Goal: Task Accomplishment & Management: Complete application form

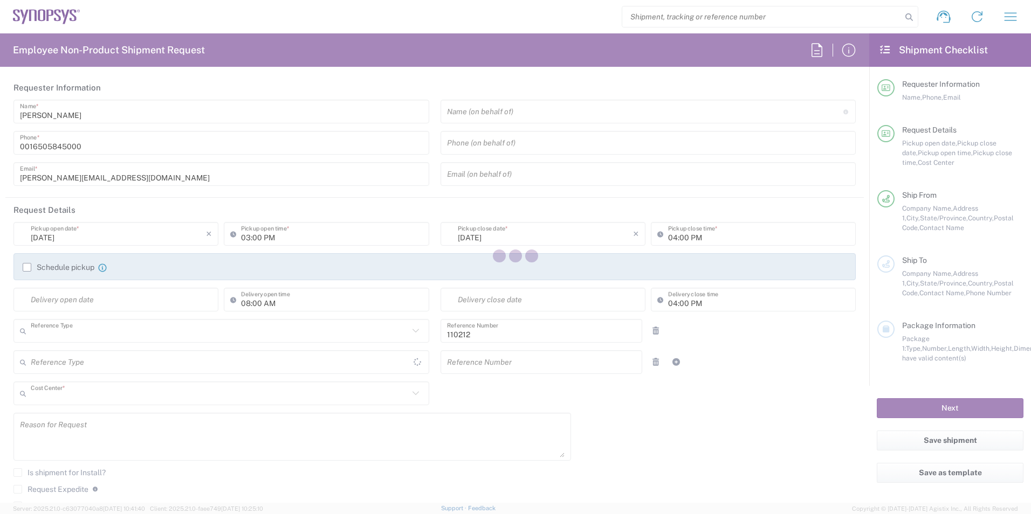
type input "Department"
type input "US01, FAC, Marlbro F 110212"
type input "[US_STATE]"
type input "[GEOGRAPHIC_DATA]"
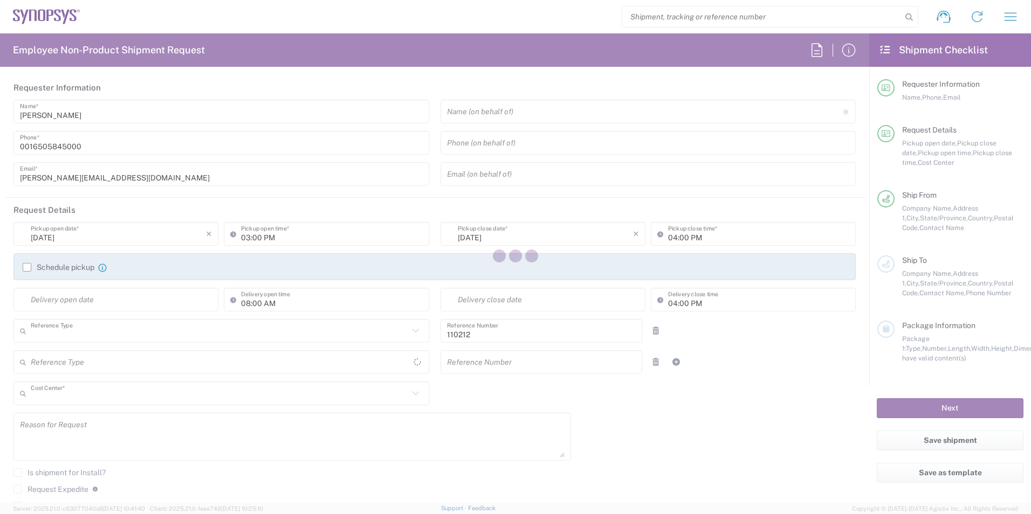
type input "Delivered at Place"
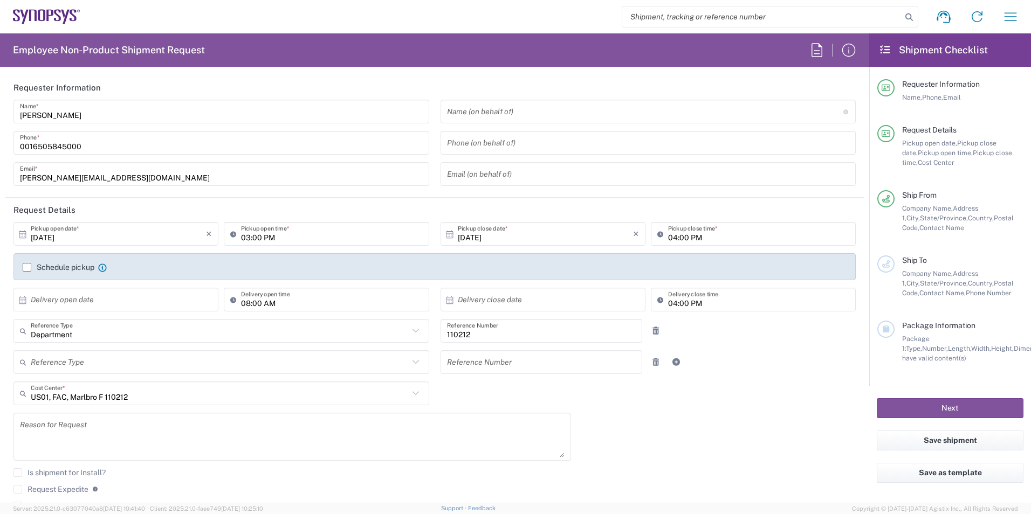
type input "Morrisville US54"
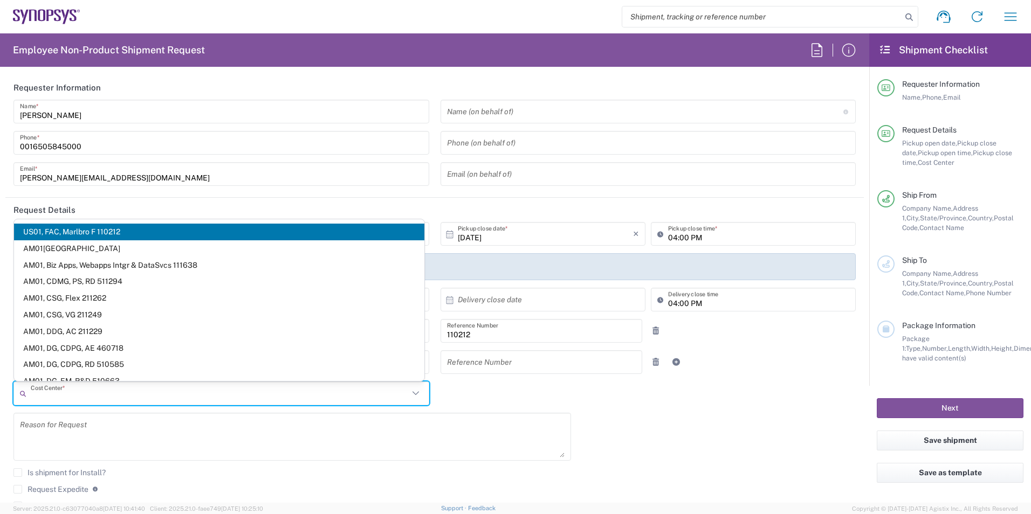
click at [243, 396] on input "text" at bounding box center [220, 393] width 378 height 19
click at [609, 443] on div "[DATE] × Pickup open date * Cancel Apply 03:00 PM Pickup open time * [DATE] × P…" at bounding box center [435, 386] width 854 height 329
type input "US01, FAC, Marlbro F 110212"
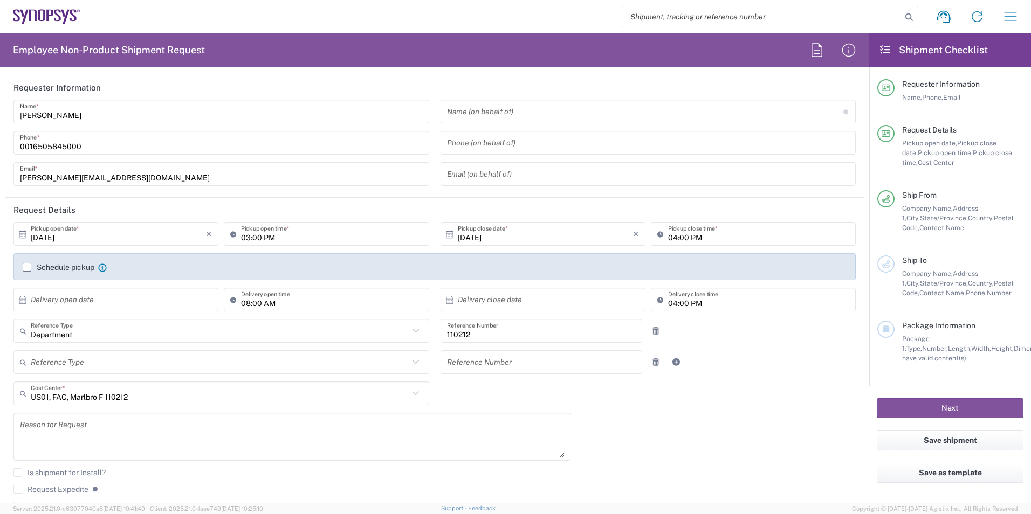
click at [146, 431] on textarea at bounding box center [292, 437] width 545 height 42
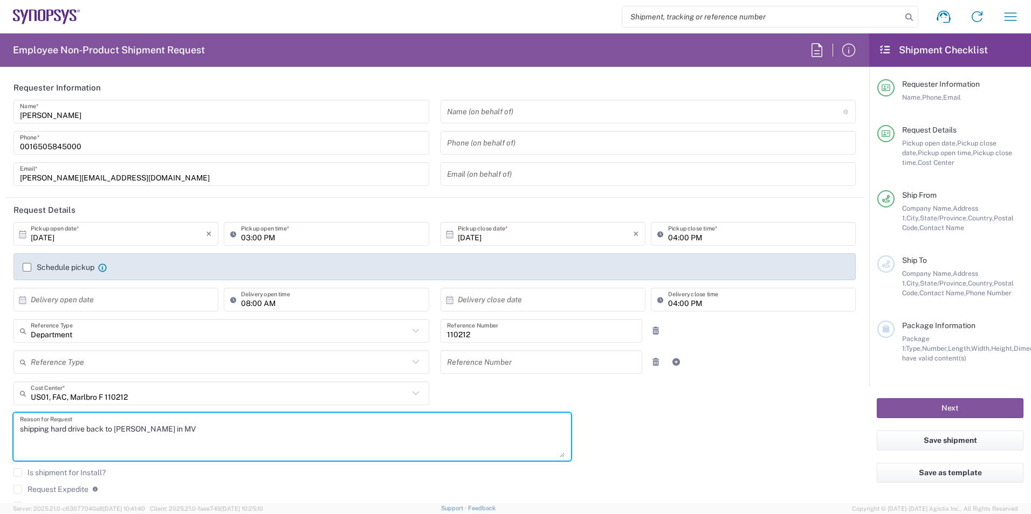
type textarea "shipping hard drive back to [PERSON_NAME] in MV"
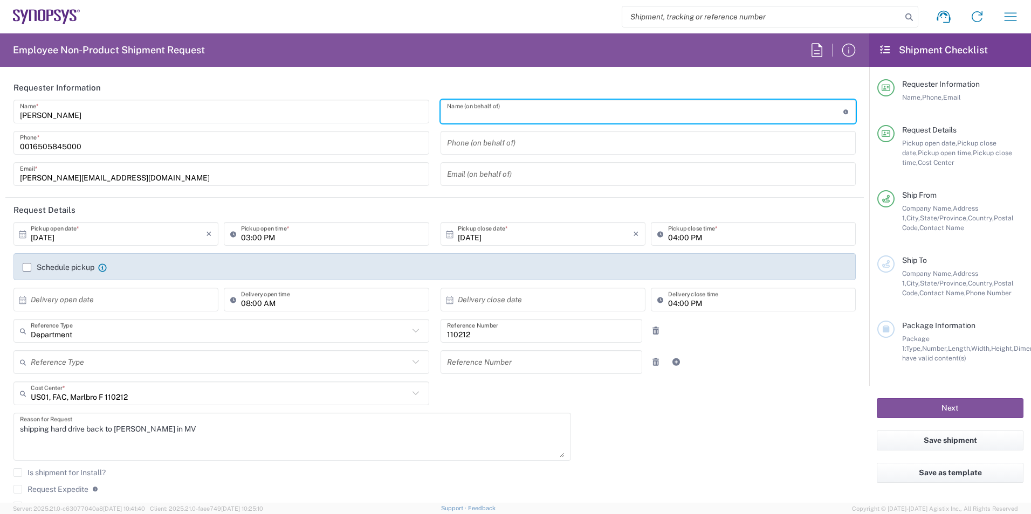
click at [521, 113] on input "text" at bounding box center [645, 111] width 396 height 19
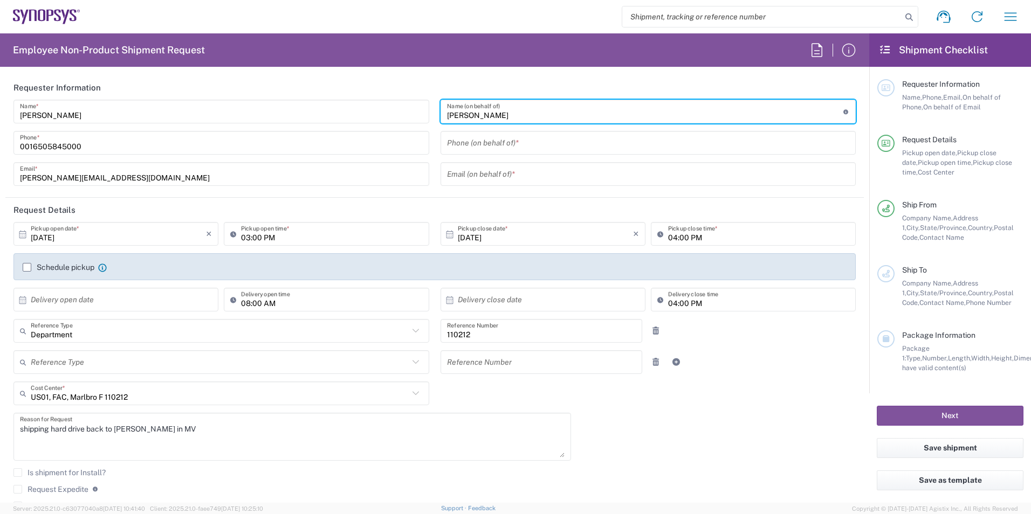
type input "[PERSON_NAME]"
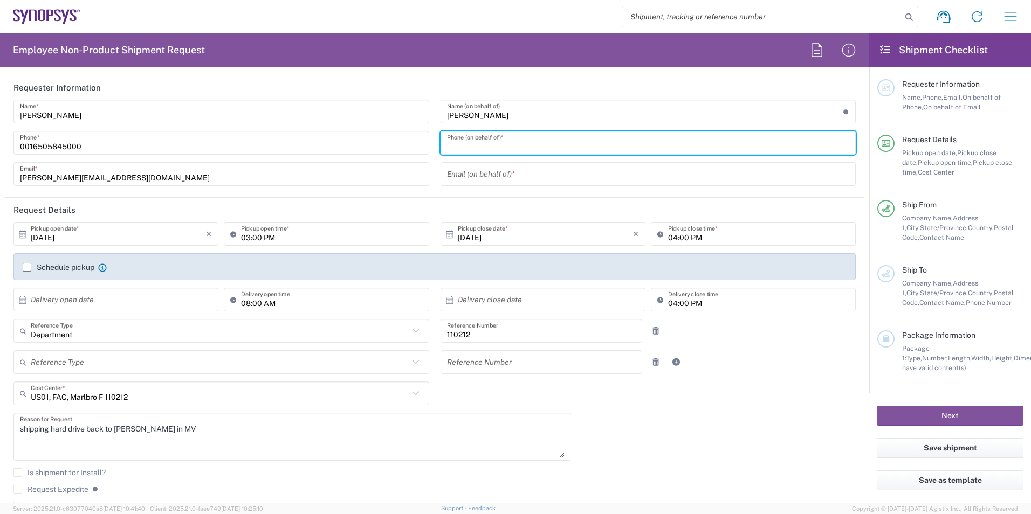
click at [514, 145] on input "tel" at bounding box center [648, 143] width 403 height 19
type input "9193376015"
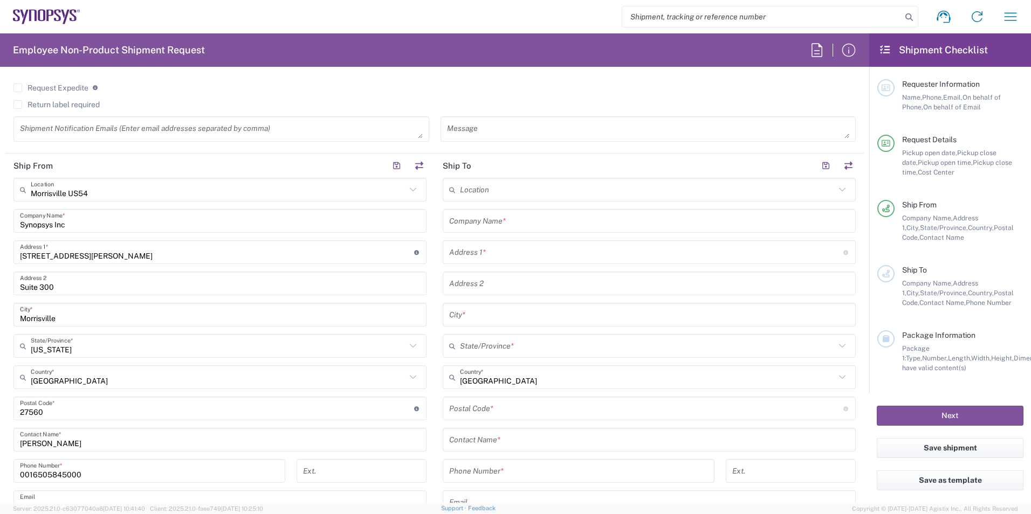
scroll to position [431, 0]
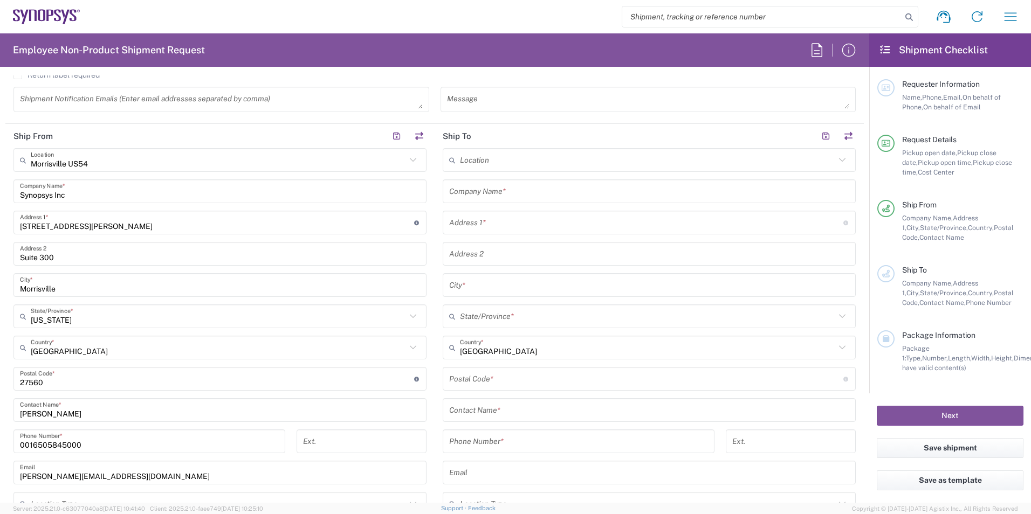
click at [146, 219] on input "[STREET_ADDRESS][PERSON_NAME]" at bounding box center [217, 223] width 394 height 19
click at [414, 224] on icon at bounding box center [417, 223] width 6 height 5
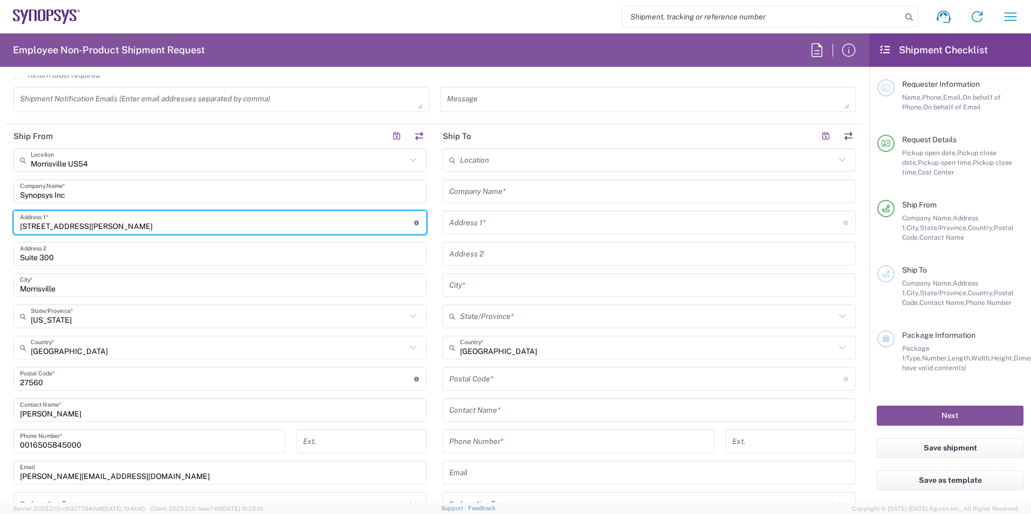
drag, startPoint x: 145, startPoint y: 224, endPoint x: 7, endPoint y: 233, distance: 137.8
click at [7, 233] on main "[GEOGRAPHIC_DATA] [GEOGRAPHIC_DATA] Location [GEOGRAPHIC_DATA] [GEOGRAPHIC_DATA…" at bounding box center [219, 344] width 429 height 393
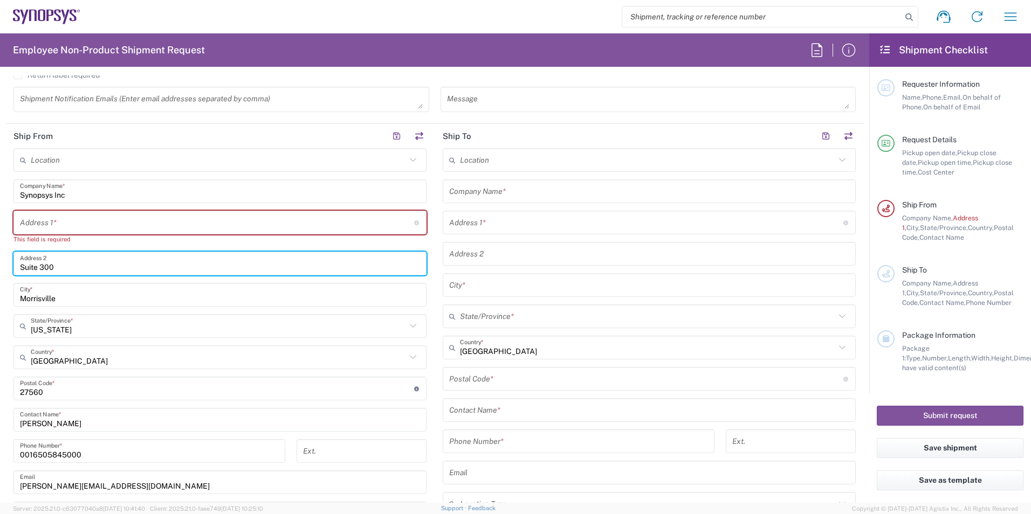
drag, startPoint x: 75, startPoint y: 266, endPoint x: -1, endPoint y: 274, distance: 75.9
click at [0, 274] on html "Shipment request Shipment tracking Employee non-product shipment request My shi…" at bounding box center [515, 257] width 1031 height 514
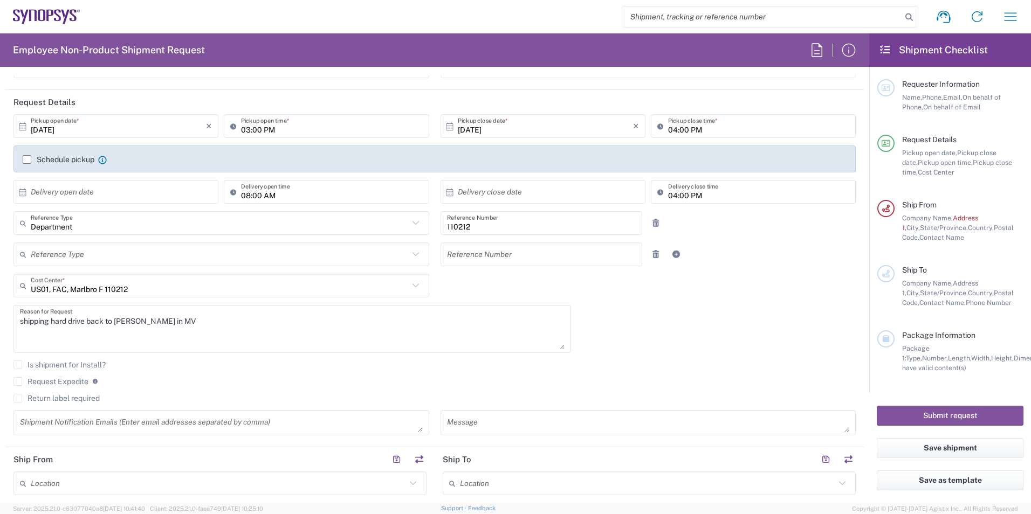
scroll to position [0, 0]
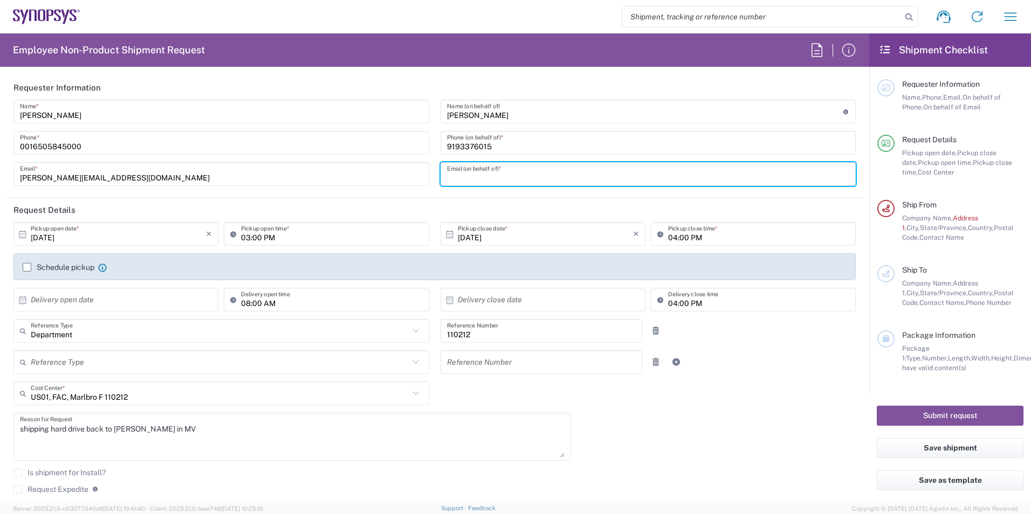
click at [474, 177] on input "text" at bounding box center [648, 174] width 403 height 19
type input "[PERSON_NAME][EMAIL_ADDRESS][DOMAIN_NAME]"
click at [128, 237] on input "[DATE]" at bounding box center [118, 234] width 175 height 19
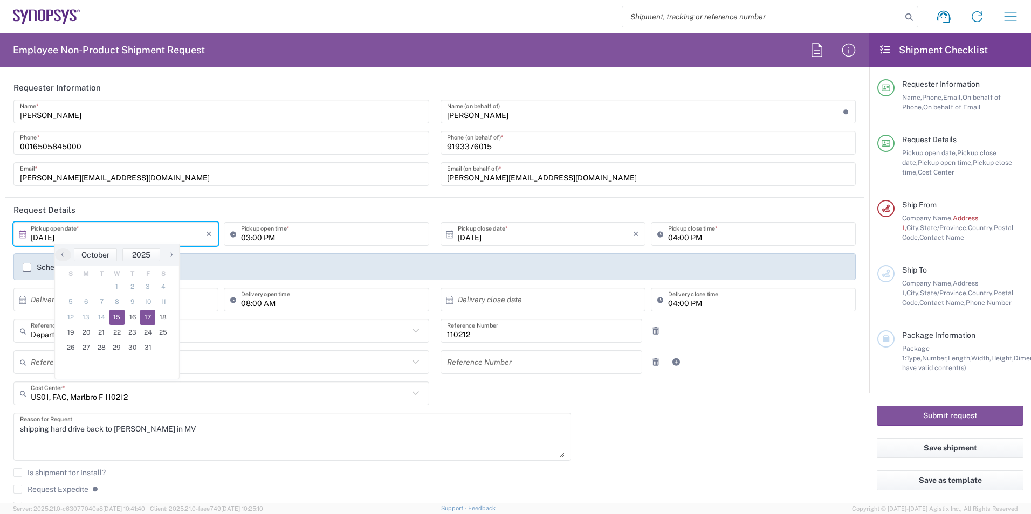
click at [151, 316] on span "17" at bounding box center [148, 317] width 16 height 15
type input "[DATE]"
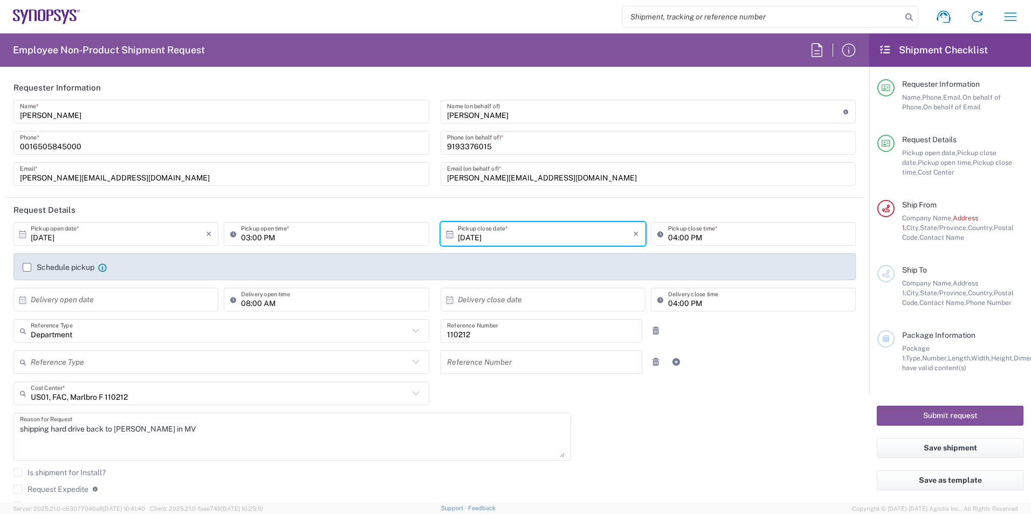
click at [274, 240] on input "03:00 PM" at bounding box center [331, 234] width 181 height 19
click at [262, 235] on input "03:00 PM" at bounding box center [331, 234] width 181 height 19
click at [238, 240] on icon at bounding box center [235, 233] width 11 height 17
click at [241, 237] on input "03:00 PM" at bounding box center [331, 234] width 181 height 19
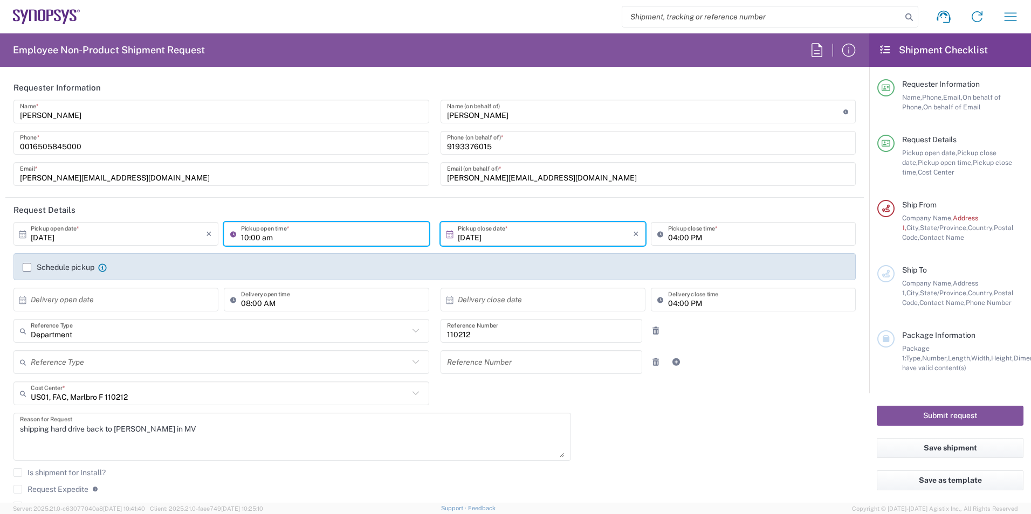
type input "10:00 AM"
click at [636, 407] on div "[DATE] × Pickup open date * Cancel Apply 10:00 AM Pickup open time * [DATE] × P…" at bounding box center [435, 386] width 854 height 329
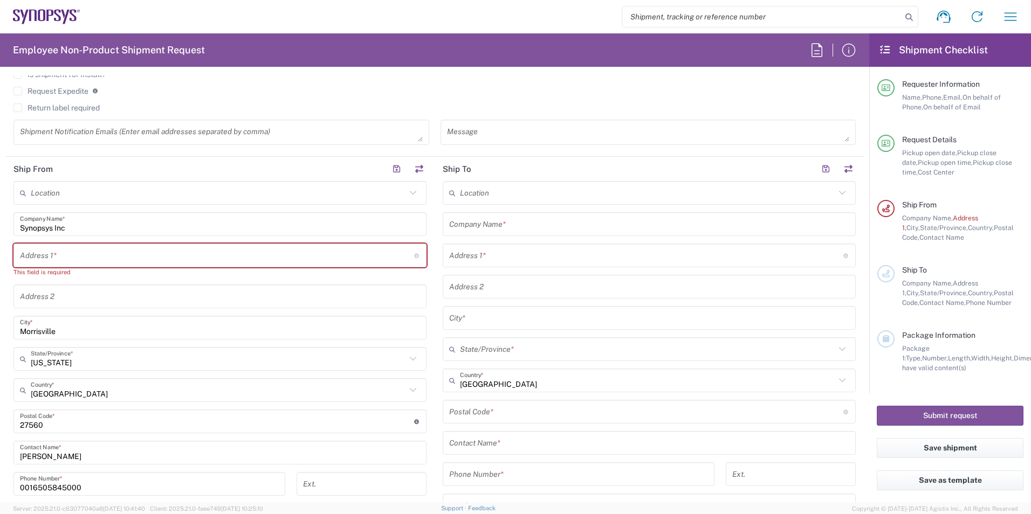
scroll to position [431, 0]
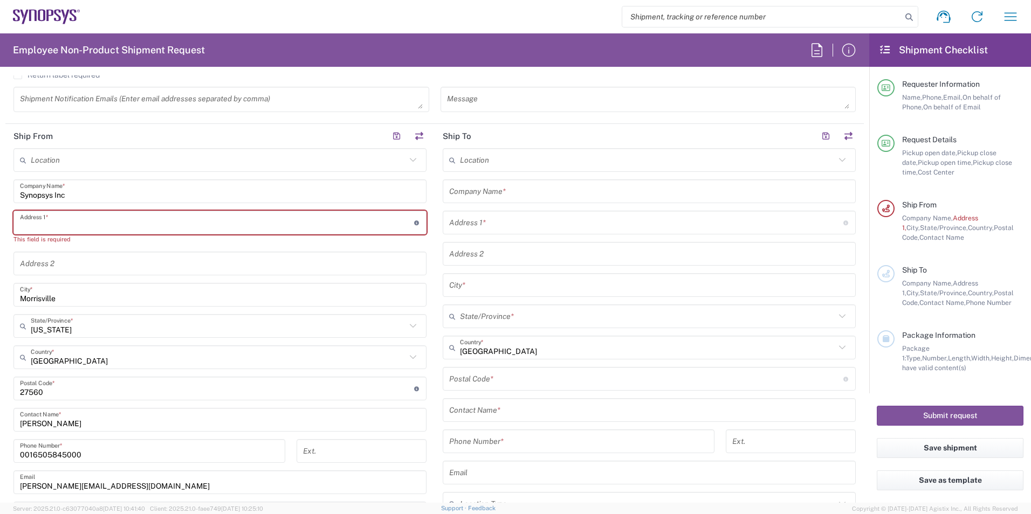
click at [97, 220] on input "text" at bounding box center [217, 223] width 394 height 19
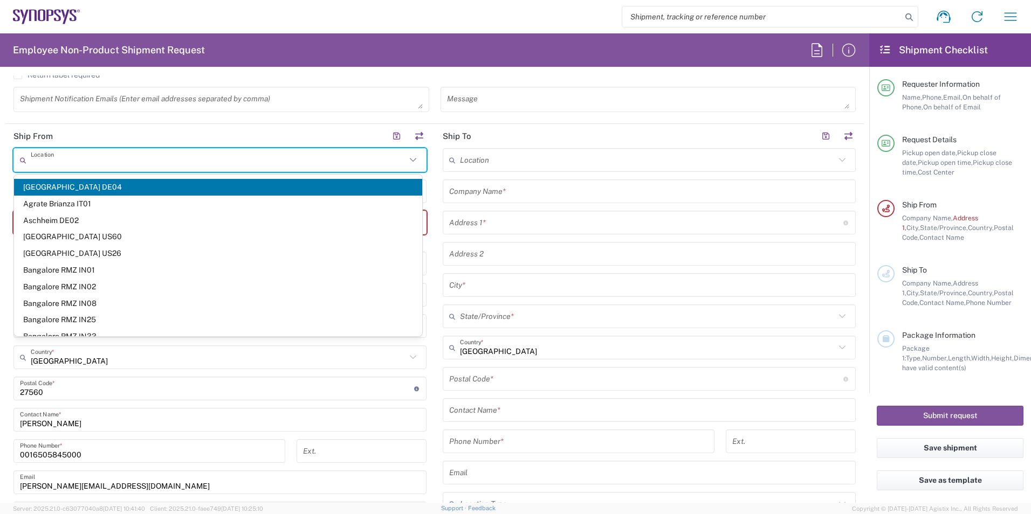
click at [94, 156] on input "text" at bounding box center [218, 160] width 375 height 19
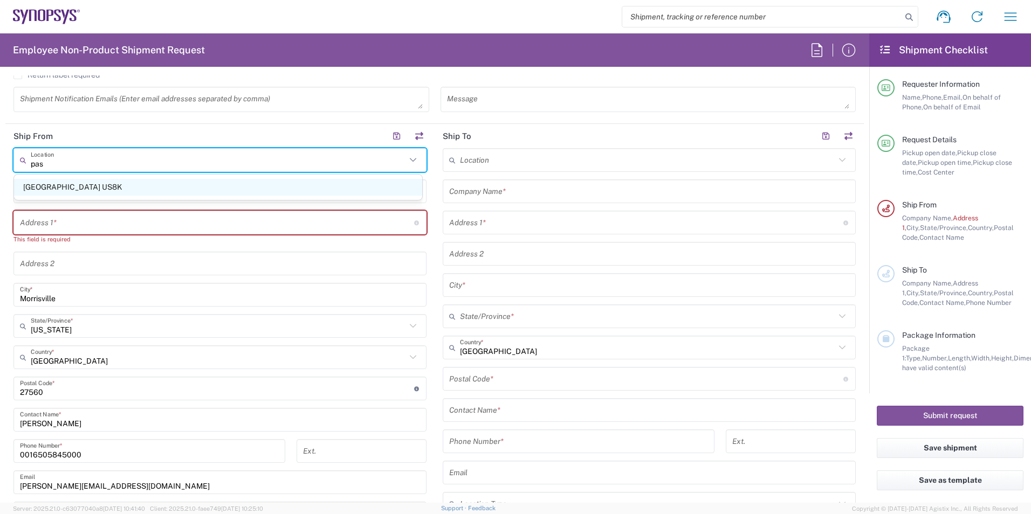
click at [64, 188] on span "[GEOGRAPHIC_DATA] US8K" at bounding box center [218, 187] width 408 height 17
type input "[GEOGRAPHIC_DATA] US8K"
type input "[STREET_ADDRESS][PERSON_NAME]"
type input "Suite 400"
type input "[GEOGRAPHIC_DATA]"
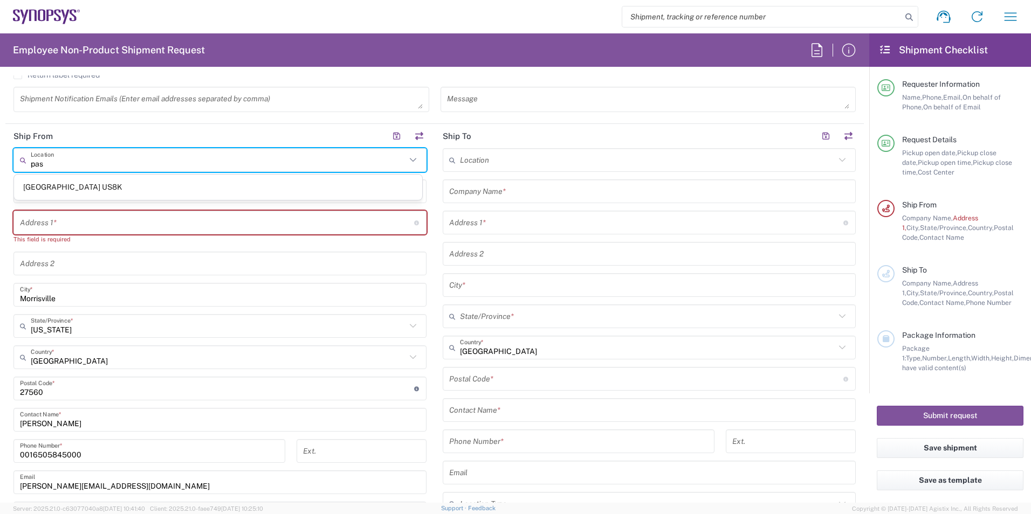
type input "[US_STATE]"
type input "91101"
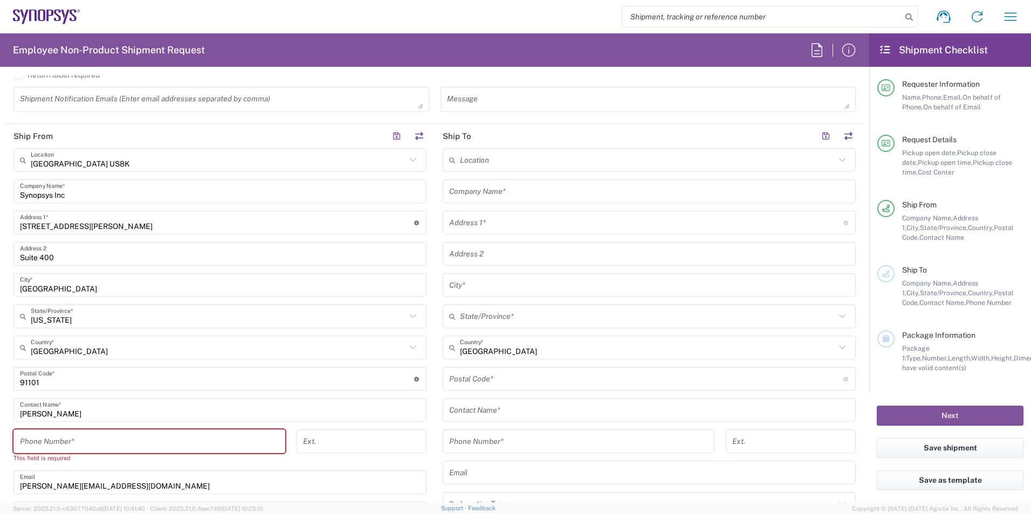
click at [481, 159] on input "text" at bounding box center [647, 160] width 375 height 19
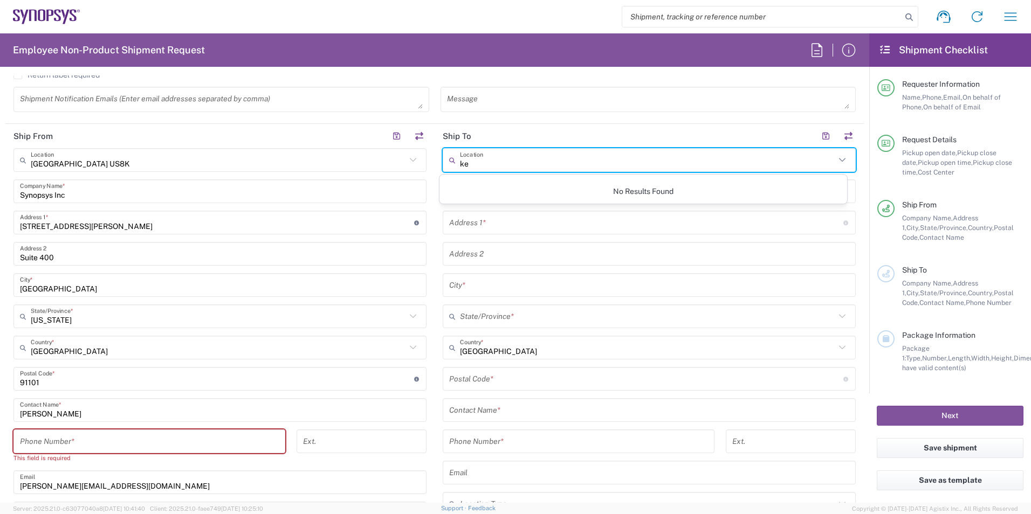
type input "k"
type input "m"
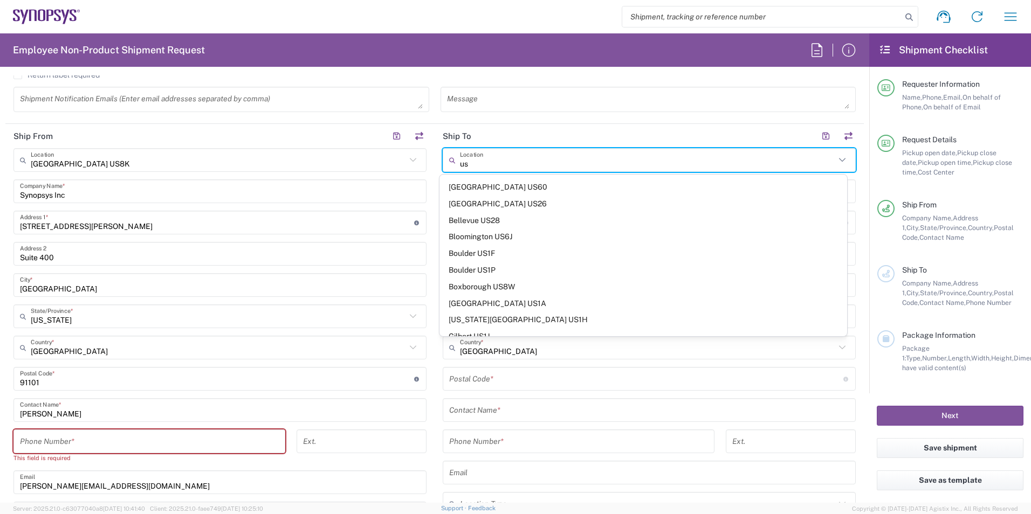
type input "usv"
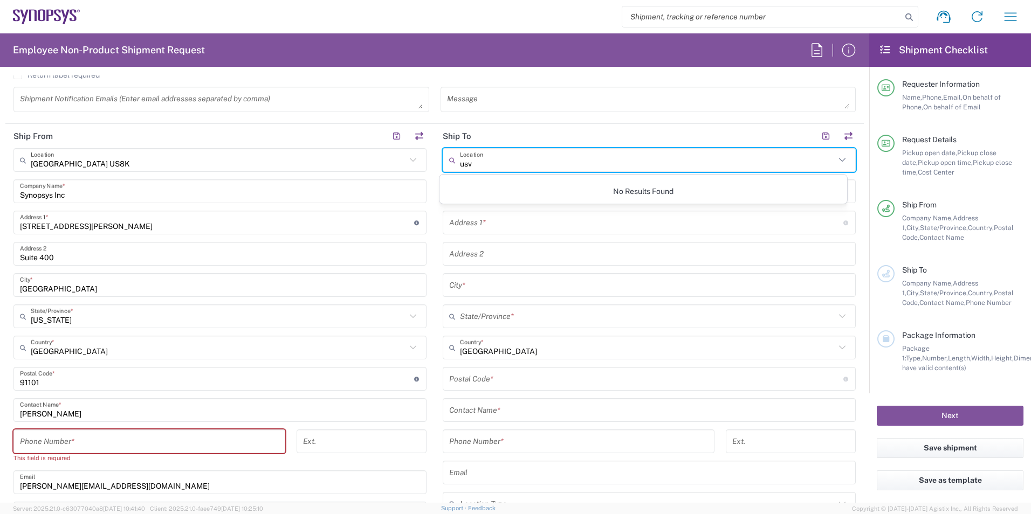
drag, startPoint x: 489, startPoint y: 162, endPoint x: 456, endPoint y: 162, distance: 33.4
click at [460, 162] on input "usv" at bounding box center [647, 160] width 375 height 19
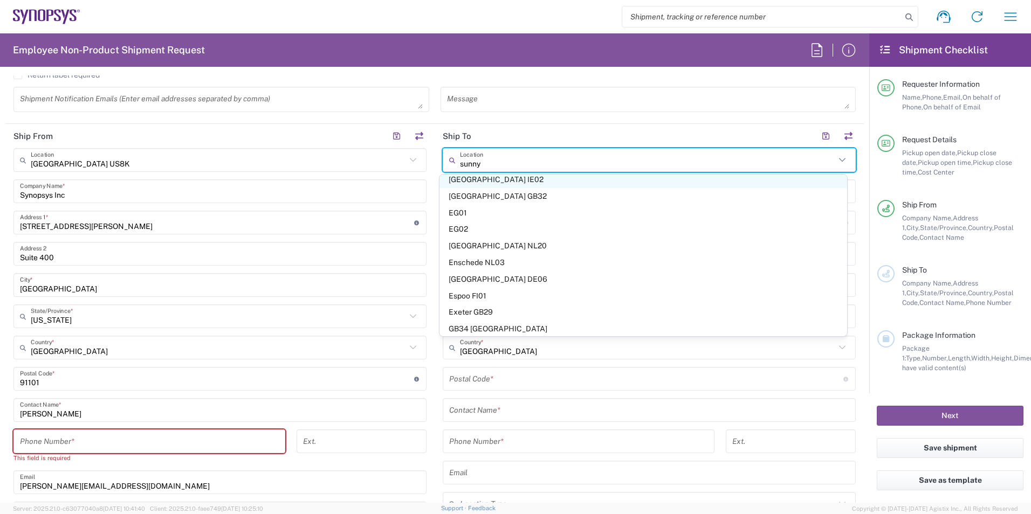
scroll to position [0, 0]
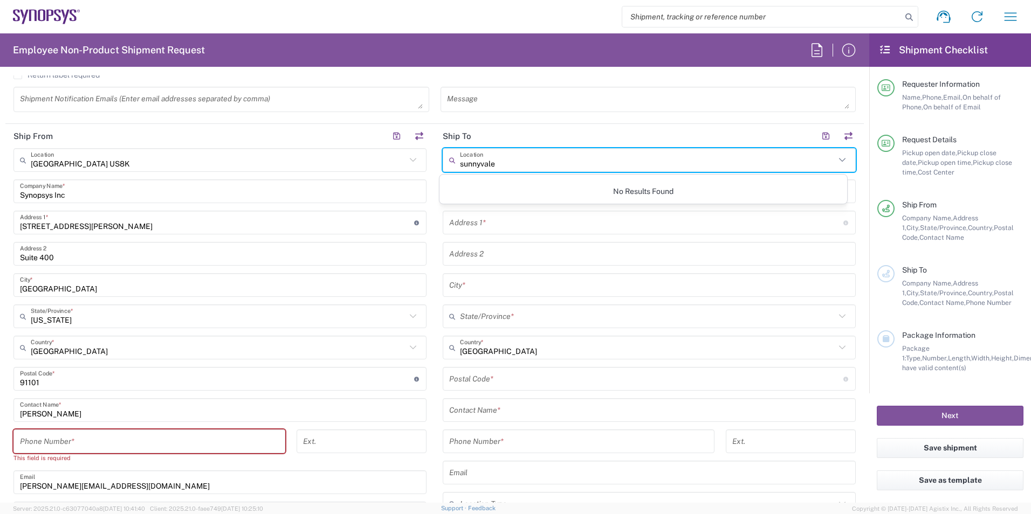
type input "sunnyvale"
drag, startPoint x: 526, startPoint y: 167, endPoint x: 446, endPoint y: 167, distance: 79.8
click at [446, 167] on div "sunnyvale Location" at bounding box center [649, 160] width 413 height 24
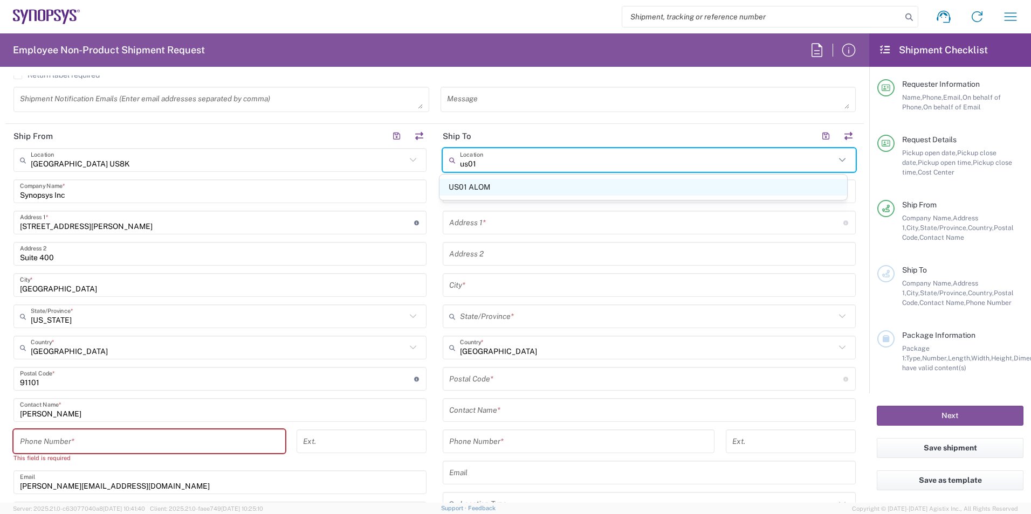
click at [476, 184] on span "US01 ALOM" at bounding box center [643, 187] width 408 height 17
type input "US01 ALOM"
type input "Synopsys c/o ALOM"
type input "[STREET_ADDRESS]"
type input "Fremont"
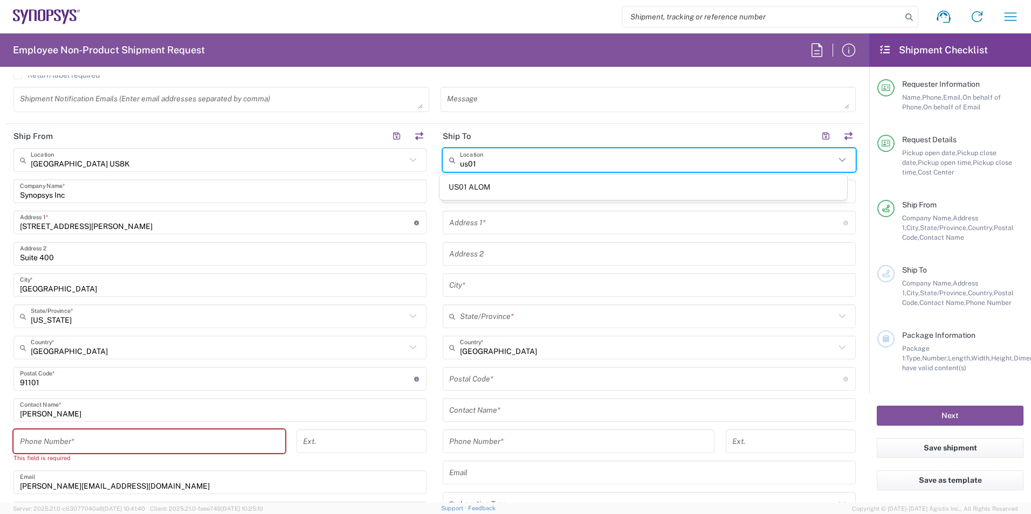
type input "[US_STATE]"
type input "94539"
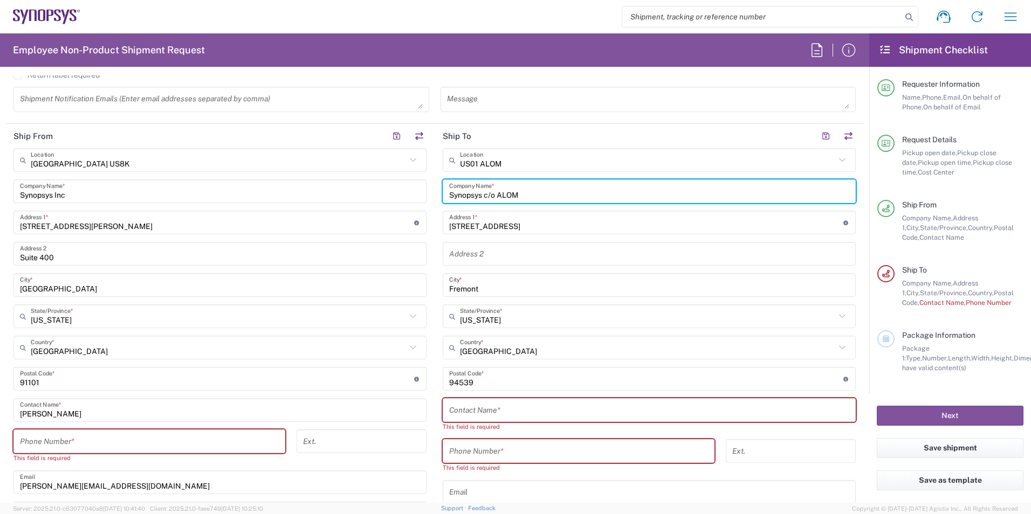
click at [559, 196] on input "Synopsys c/o ALOM" at bounding box center [649, 191] width 400 height 19
click at [544, 161] on input "text" at bounding box center [647, 160] width 375 height 19
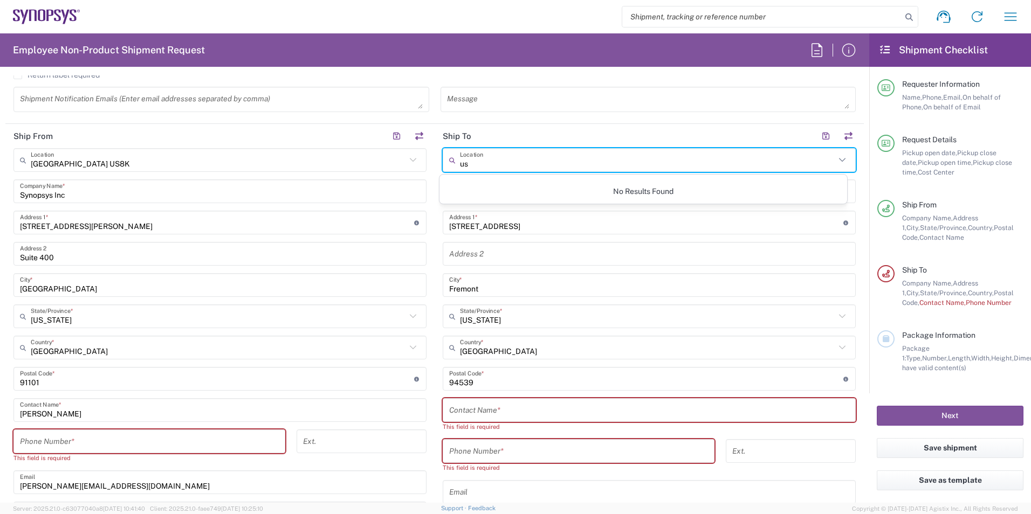
type input "u"
type input "s"
type input "m"
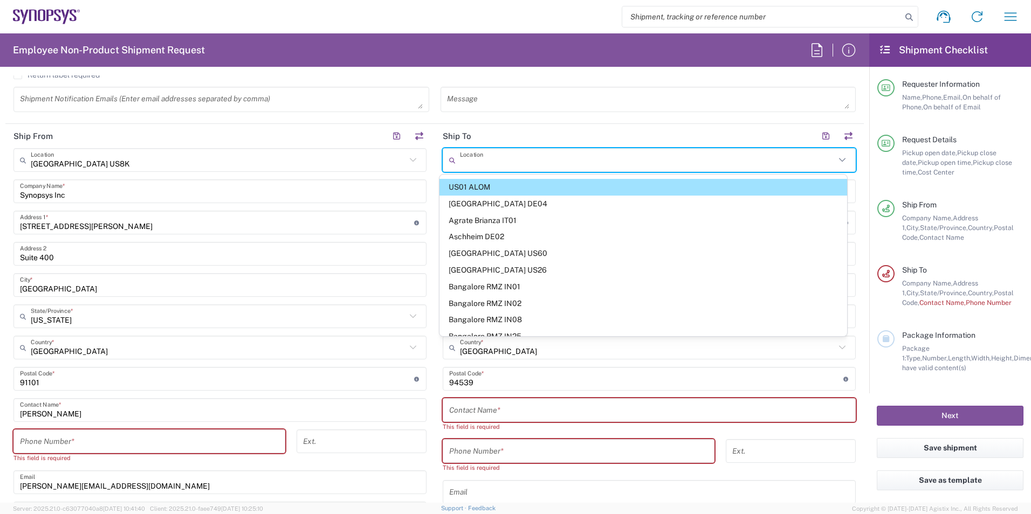
click at [535, 135] on header "Ship To" at bounding box center [649, 136] width 429 height 24
type input "US01 ALOM"
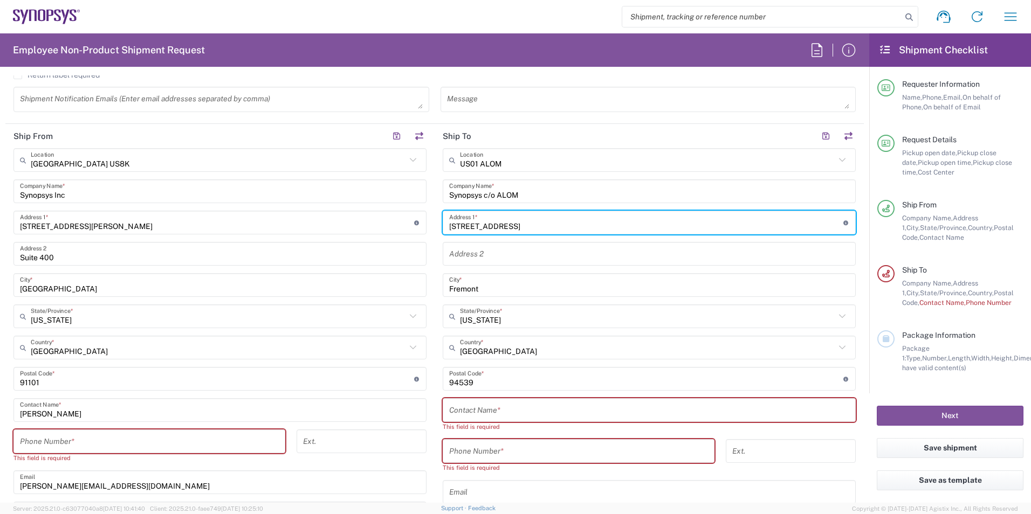
drag, startPoint x: 569, startPoint y: 229, endPoint x: 425, endPoint y: 231, distance: 144.0
click at [425, 231] on div "Ship From [GEOGRAPHIC_DATA] [GEOGRAPHIC_DATA] Location [GEOGRAPHIC_DATA] [GEOGR…" at bounding box center [434, 359] width 858 height 470
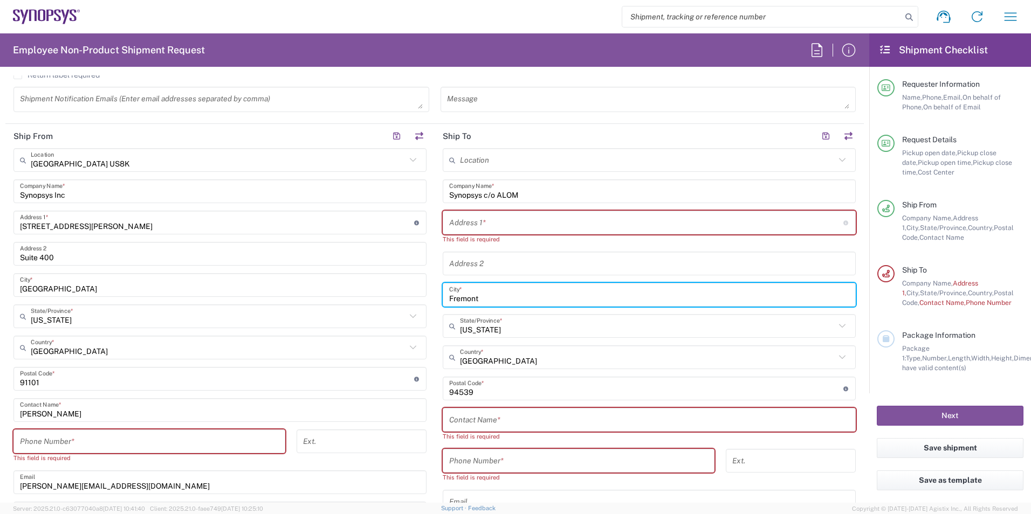
drag, startPoint x: 483, startPoint y: 299, endPoint x: 435, endPoint y: 299, distance: 48.5
click at [435, 299] on main "Location [GEOGRAPHIC_DATA] DE04 Agrate Brianza IT01 [GEOGRAPHIC_DATA] DE02 [GEO…" at bounding box center [649, 373] width 429 height 451
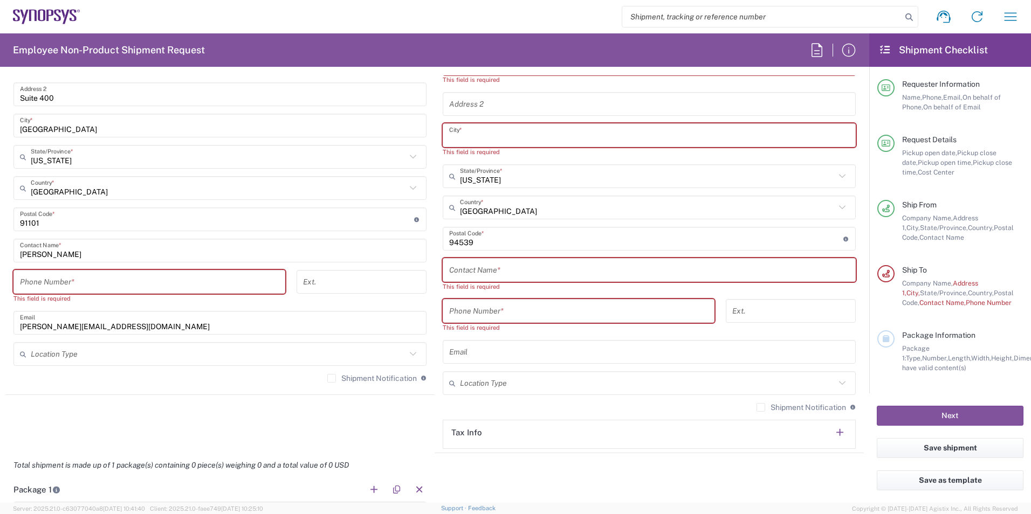
scroll to position [593, 0]
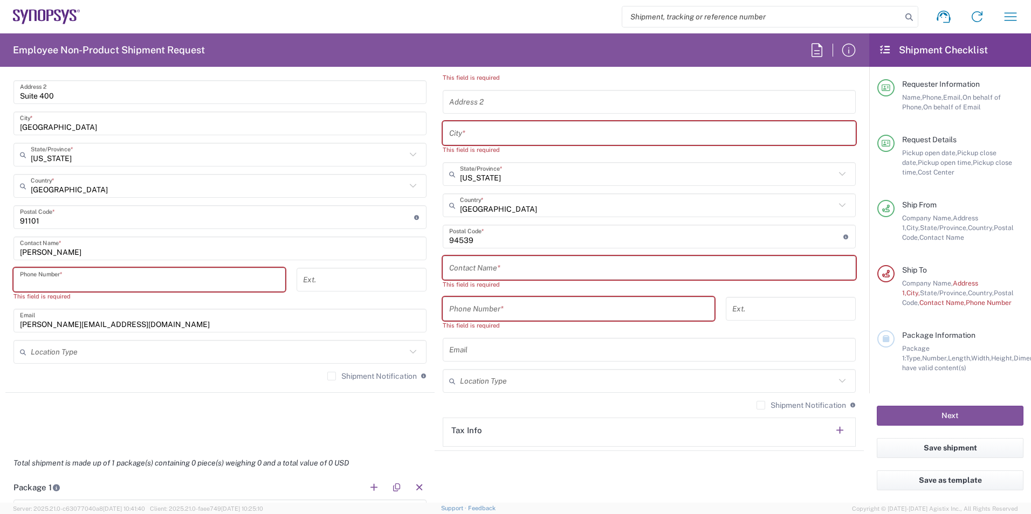
click at [73, 280] on input "tel" at bounding box center [149, 280] width 259 height 19
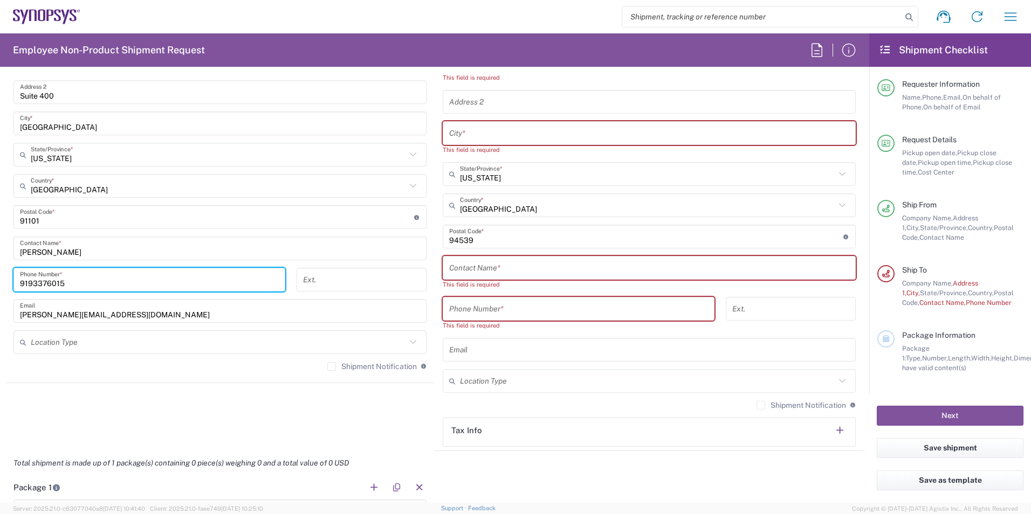
type input "9193376015"
click at [69, 247] on input "[PERSON_NAME]" at bounding box center [220, 248] width 400 height 19
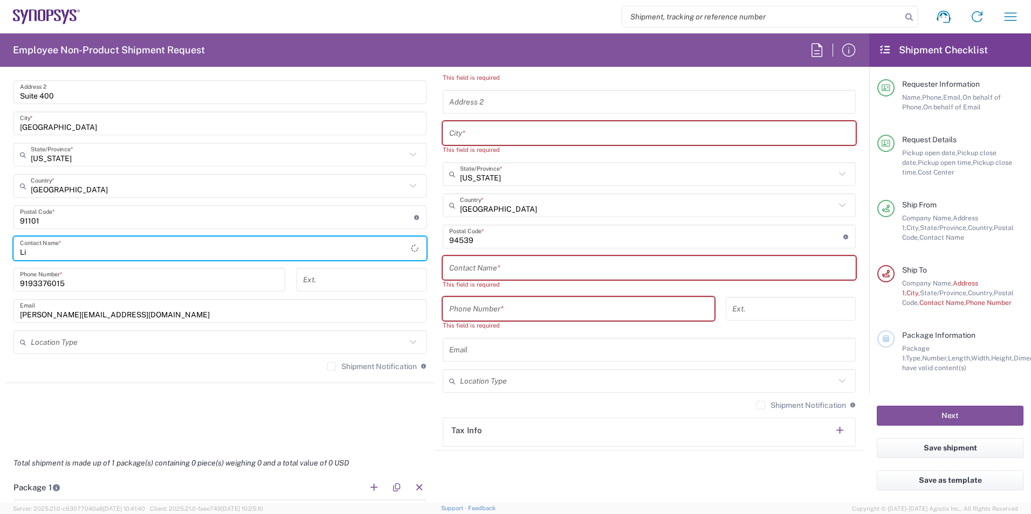
type input "L"
click at [69, 247] on input "[PERSON_NAME]" at bounding box center [220, 248] width 400 height 19
type input "[PERSON_NAME]"
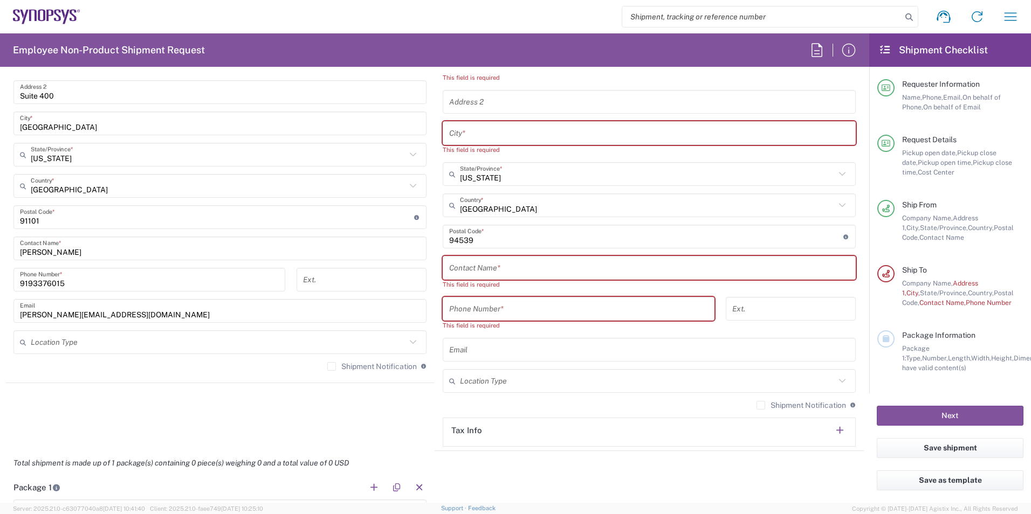
click at [108, 396] on agx-shipment-stop-widget "Ship From [GEOGRAPHIC_DATA] [GEOGRAPHIC_DATA] Location [GEOGRAPHIC_DATA] [GEOGR…" at bounding box center [219, 206] width 429 height 489
click at [477, 267] on input "text" at bounding box center [649, 268] width 400 height 19
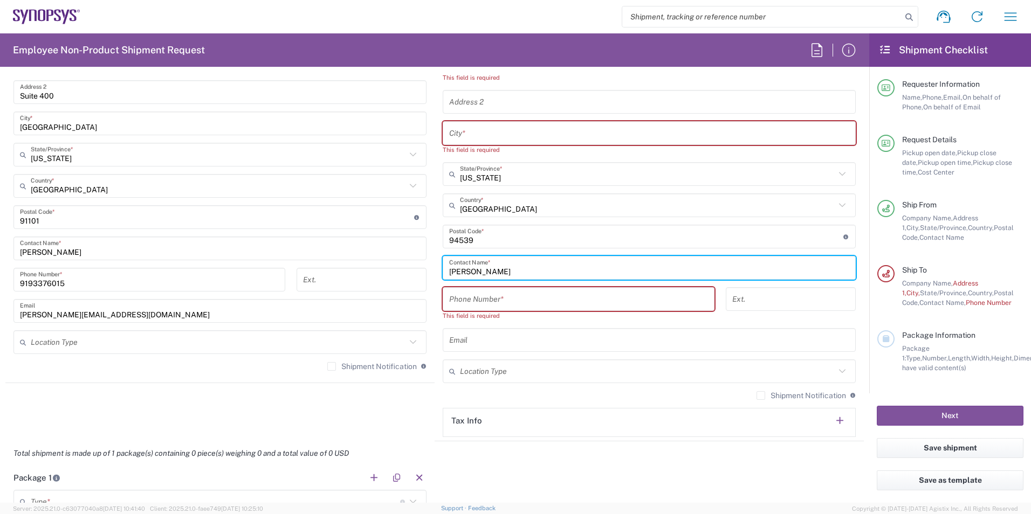
type input "[PERSON_NAME]"
click at [498, 298] on input "tel" at bounding box center [578, 299] width 259 height 19
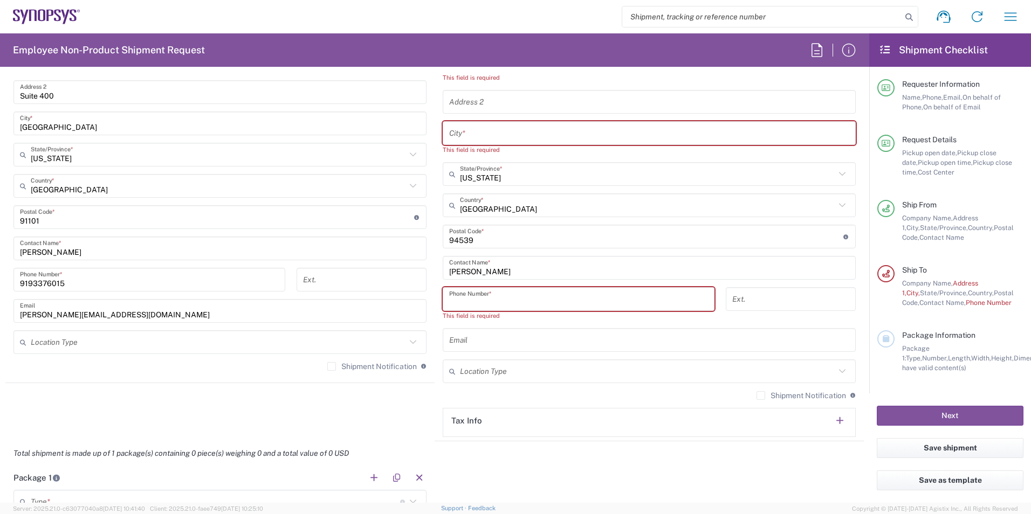
scroll to position [431, 0]
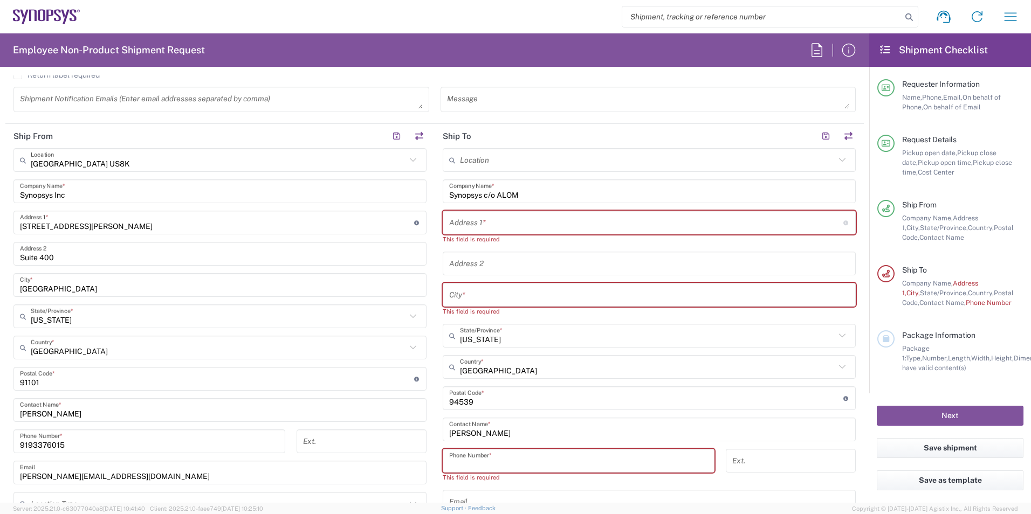
click at [542, 194] on input "Synopsys c/o ALOM" at bounding box center [649, 191] width 400 height 19
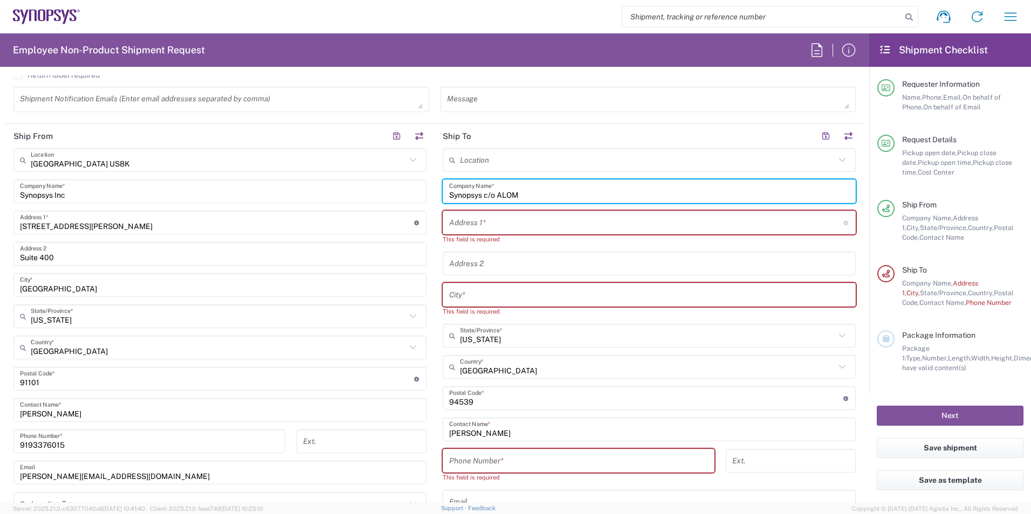
drag, startPoint x: 532, startPoint y: 194, endPoint x: 439, endPoint y: 194, distance: 93.3
click at [443, 194] on div "Synopsys c/o ALOM Company Name *" at bounding box center [649, 192] width 413 height 24
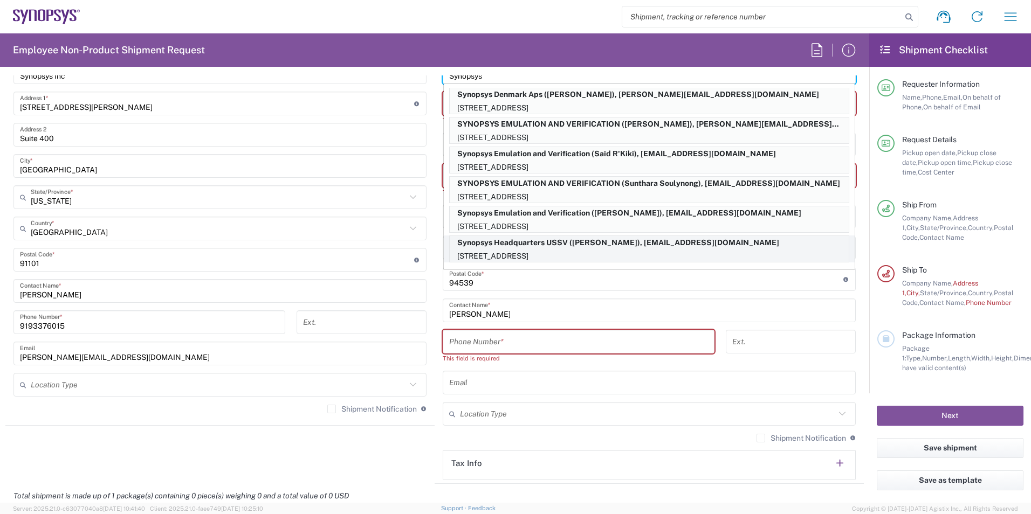
scroll to position [593, 0]
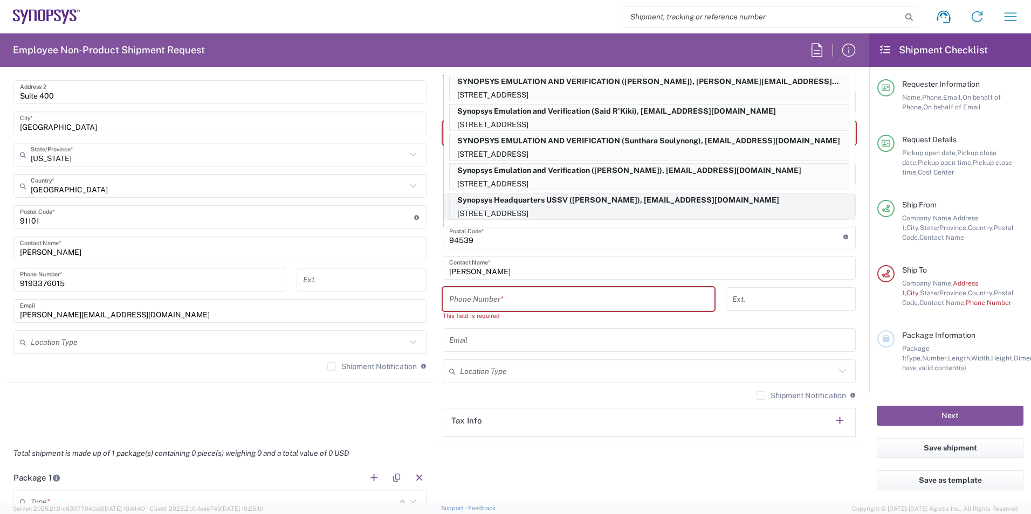
click at [576, 211] on p "[STREET_ADDRESS]" at bounding box center [649, 213] width 399 height 13
type input "Synopsys Headquarters USSV"
type input "[STREET_ADDRESS]"
type input "Building 8"
type input "Sunnyvale"
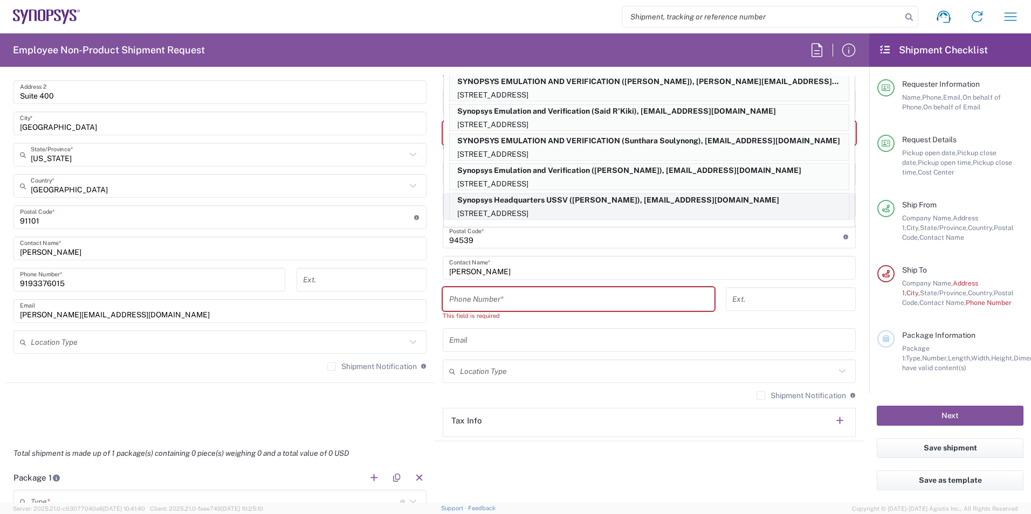
type input "94085"
type input "[PERSON_NAME]"
type input "[PHONE_NUMBER]"
type input "[EMAIL_ADDRESS][DOMAIN_NAME]"
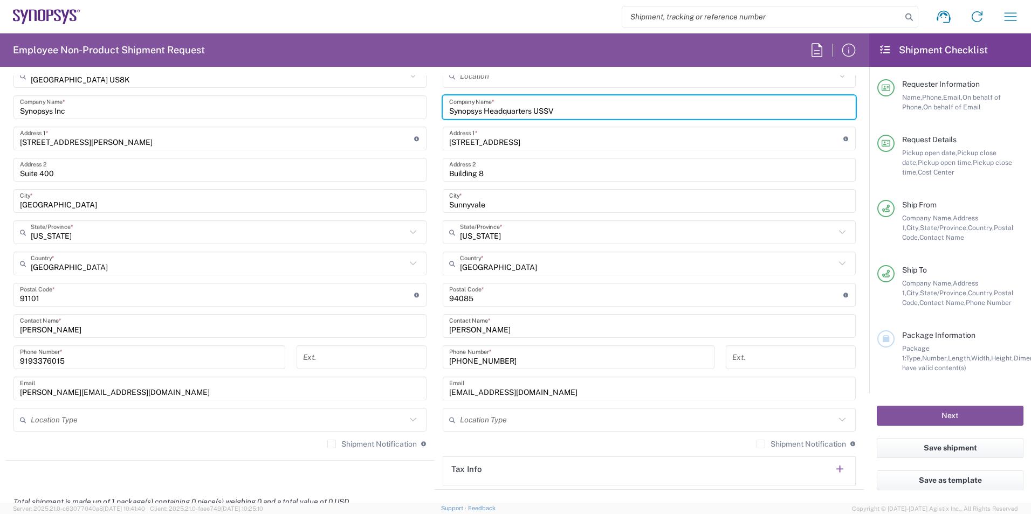
scroll to position [549, 0]
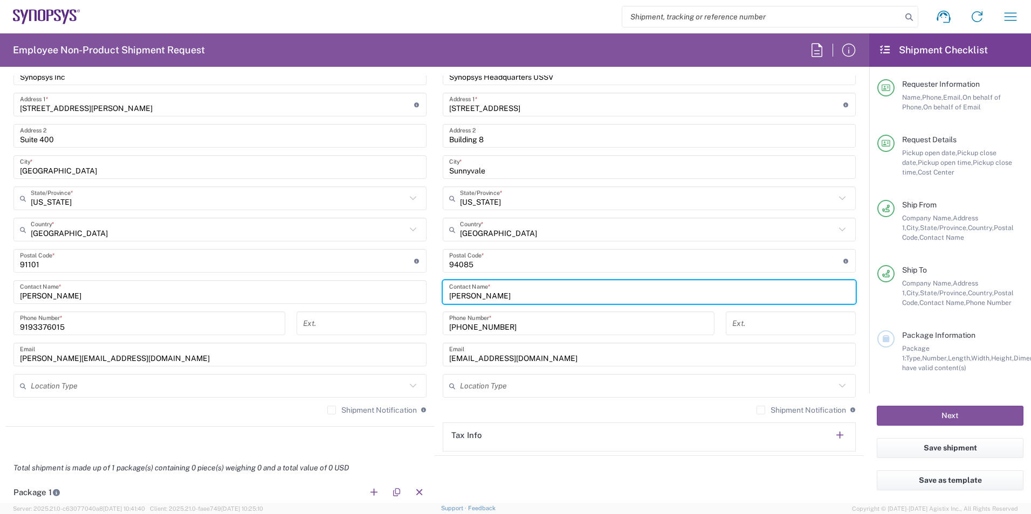
click at [489, 299] on input "[PERSON_NAME]" at bounding box center [649, 292] width 400 height 19
drag, startPoint x: 496, startPoint y: 295, endPoint x: 430, endPoint y: 298, distance: 65.8
click at [430, 298] on div "Ship From [GEOGRAPHIC_DATA] [GEOGRAPHIC_DATA] Location [GEOGRAPHIC_DATA] [GEOGR…" at bounding box center [434, 231] width 858 height 450
type input "[PERSON_NAME]"
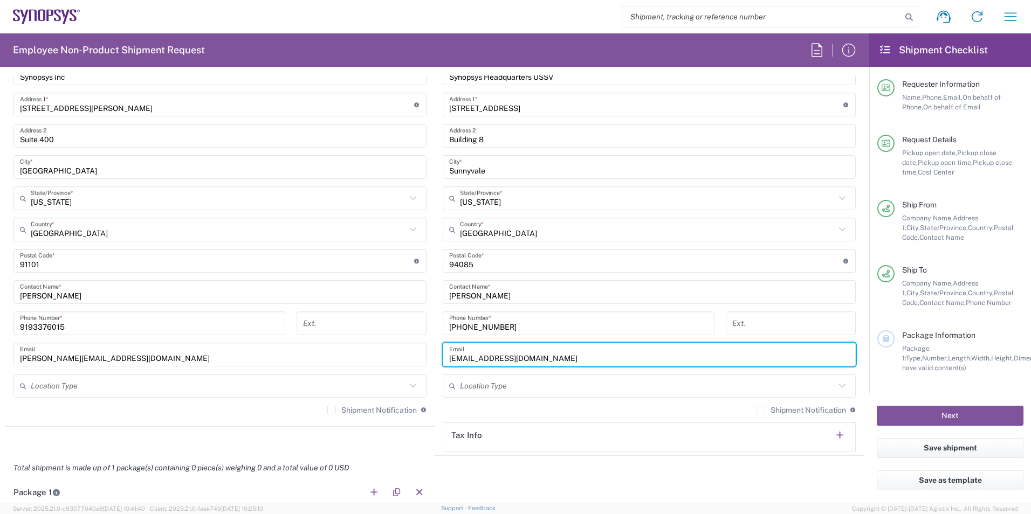
drag, startPoint x: 521, startPoint y: 361, endPoint x: 540, endPoint y: 356, distance: 18.8
click at [522, 361] on input "[EMAIL_ADDRESS][DOMAIN_NAME]" at bounding box center [649, 355] width 400 height 19
drag, startPoint x: 540, startPoint y: 356, endPoint x: 417, endPoint y: 367, distance: 123.4
click at [417, 367] on div "Ship From [GEOGRAPHIC_DATA] [GEOGRAPHIC_DATA] Location [GEOGRAPHIC_DATA] [GEOGR…" at bounding box center [434, 231] width 858 height 450
type input "[PERSON_NAME][EMAIL_ADDRESS][PERSON_NAME][DOMAIN_NAME]"
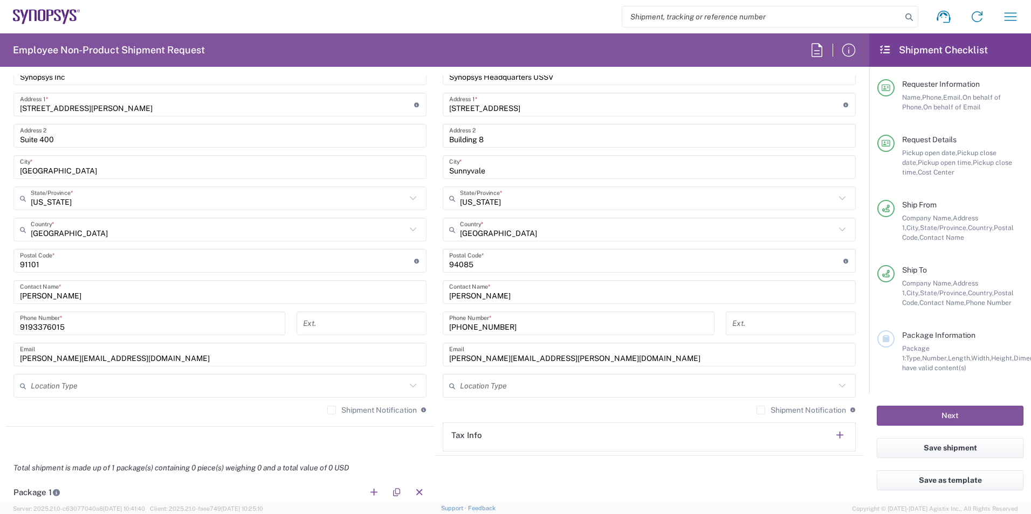
click at [363, 438] on agx-shipment-stop-widget "Ship From [GEOGRAPHIC_DATA] [GEOGRAPHIC_DATA] Location [GEOGRAPHIC_DATA] [GEOGR…" at bounding box center [219, 231] width 429 height 450
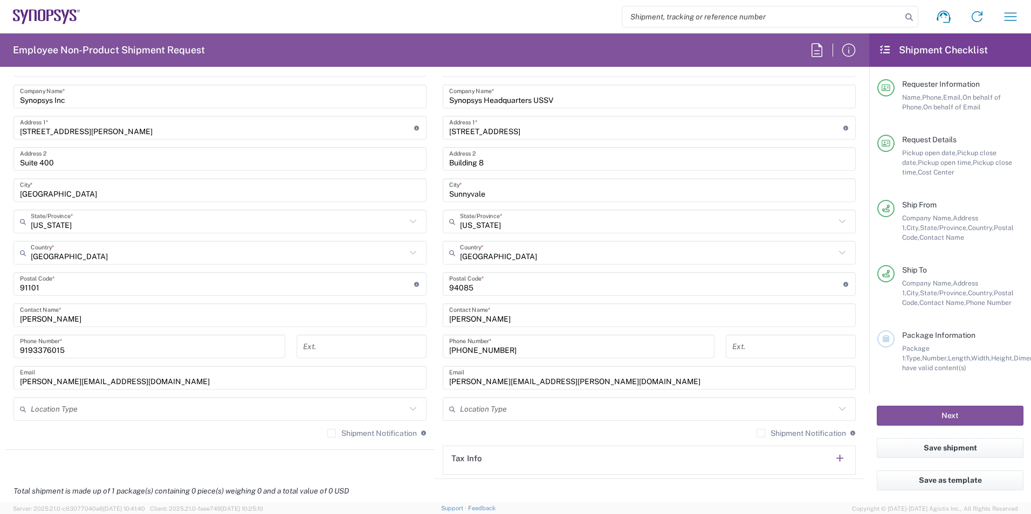
scroll to position [711, 0]
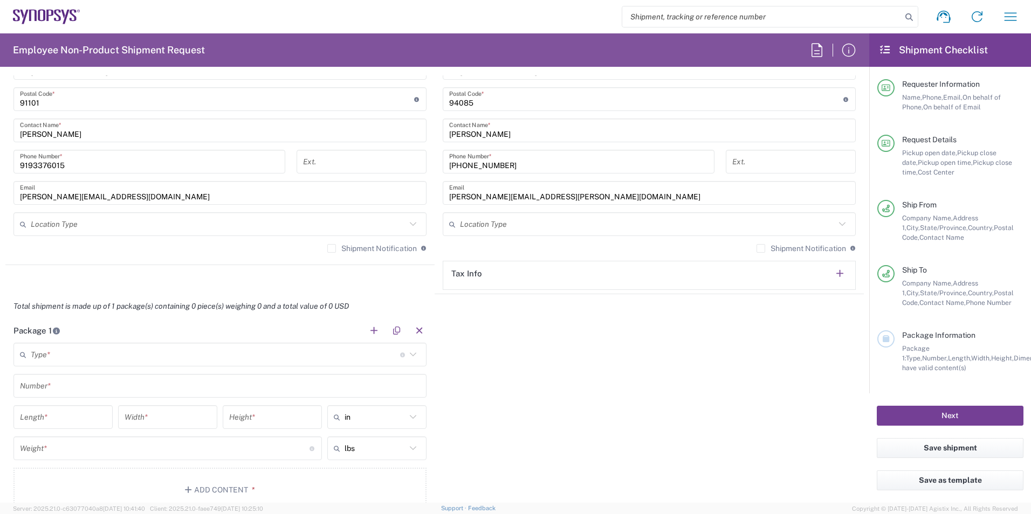
drag, startPoint x: 949, startPoint y: 413, endPoint x: 906, endPoint y: 396, distance: 46.5
click at [949, 414] on button "Next" at bounding box center [950, 416] width 147 height 20
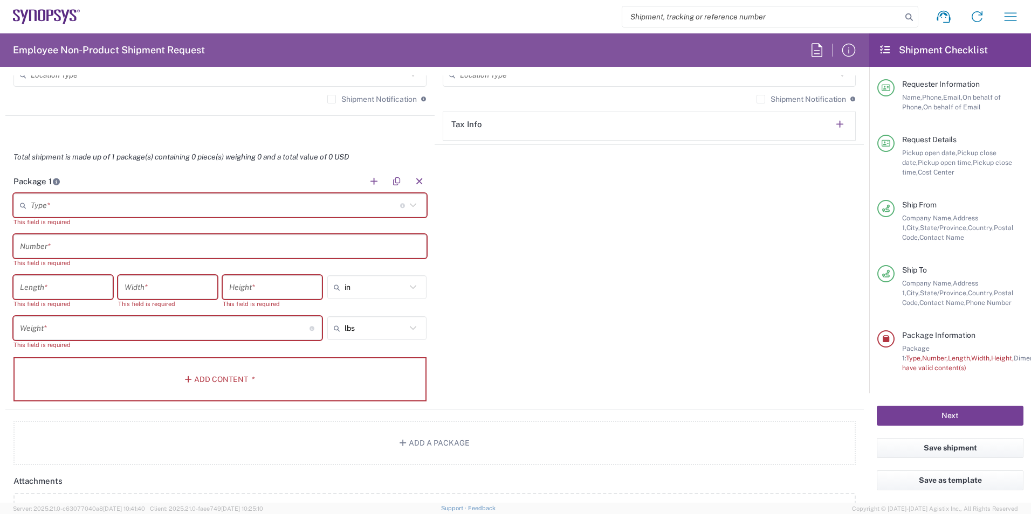
scroll to position [873, 0]
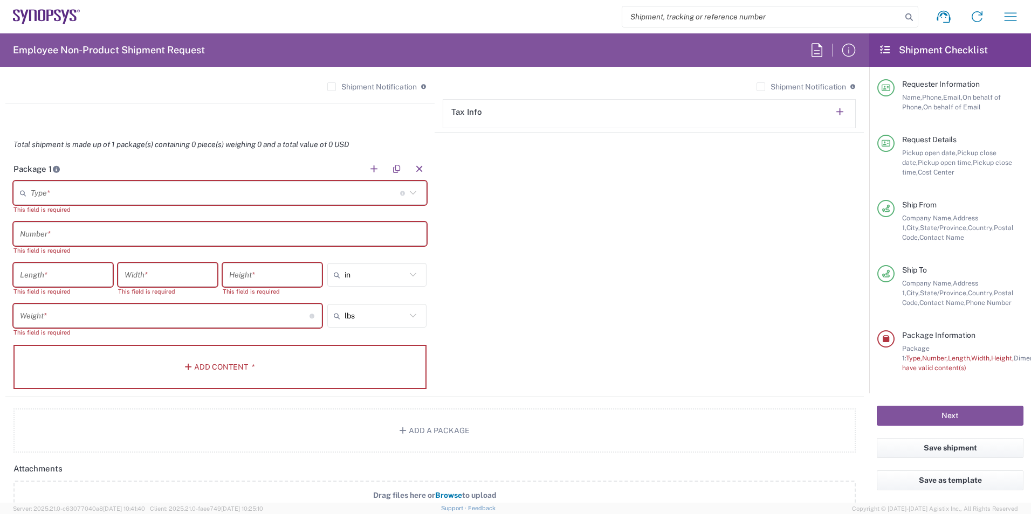
click at [67, 194] on input "text" at bounding box center [215, 193] width 369 height 19
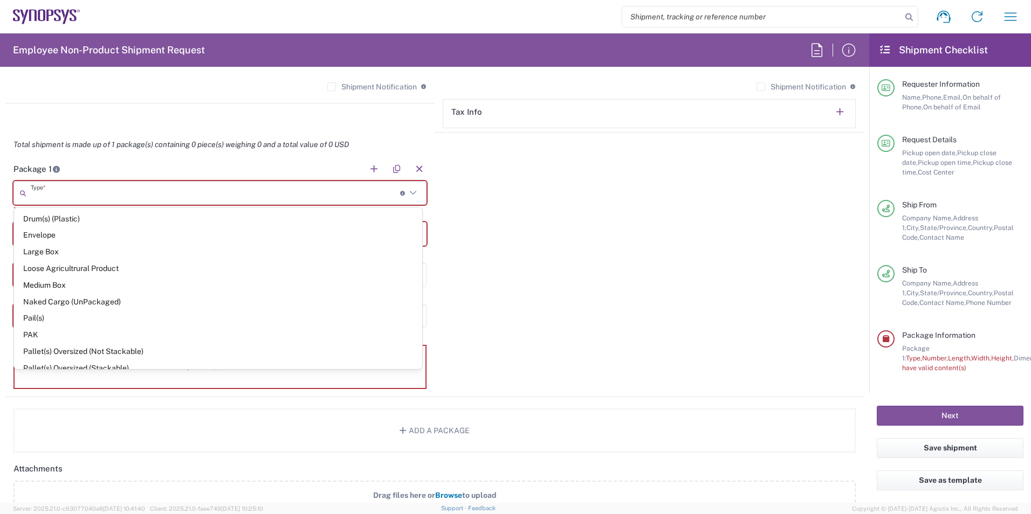
scroll to position [270, 0]
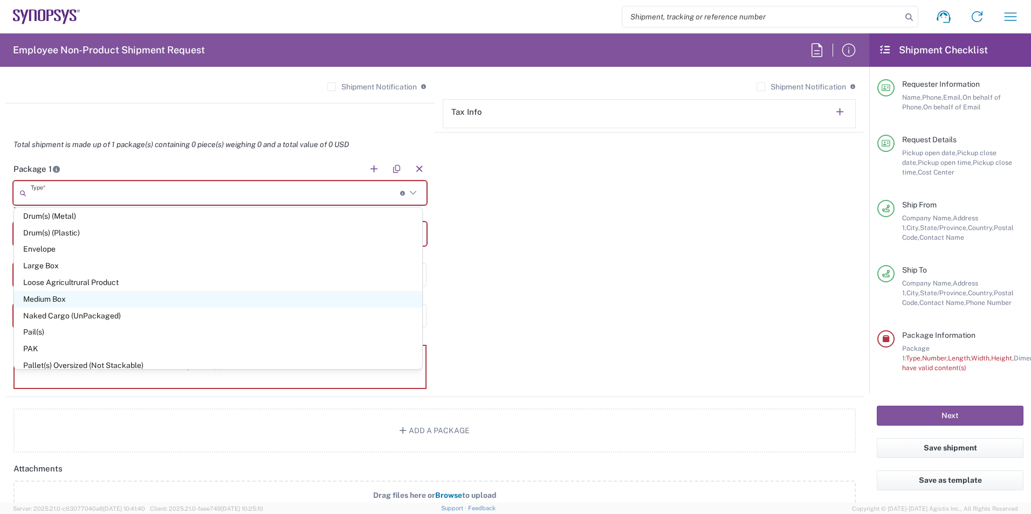
click at [67, 302] on span "Medium Box" at bounding box center [218, 299] width 408 height 17
type input "Medium Box"
type input "13"
type input "11.5"
type input "2.5"
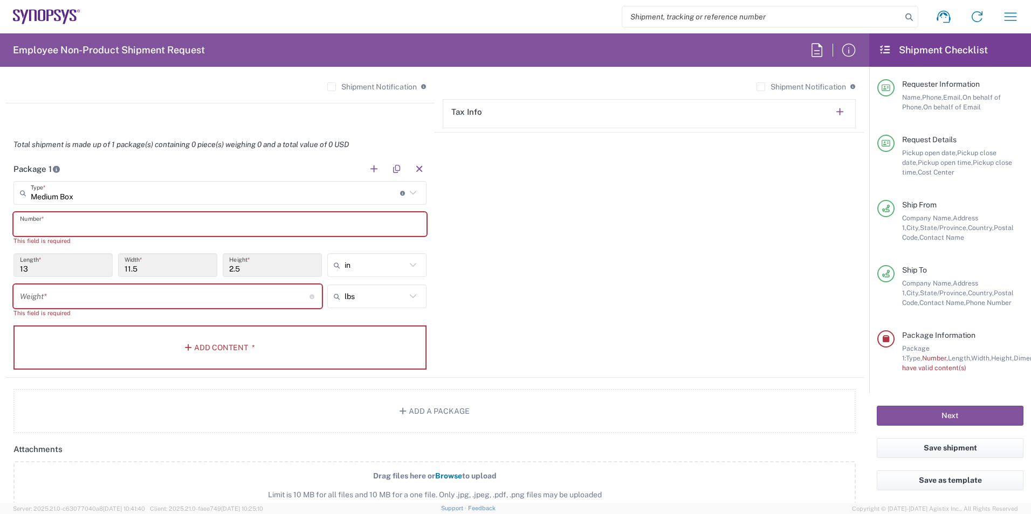
click at [84, 218] on input "text" at bounding box center [220, 224] width 400 height 19
click at [68, 299] on input "number" at bounding box center [165, 296] width 290 height 19
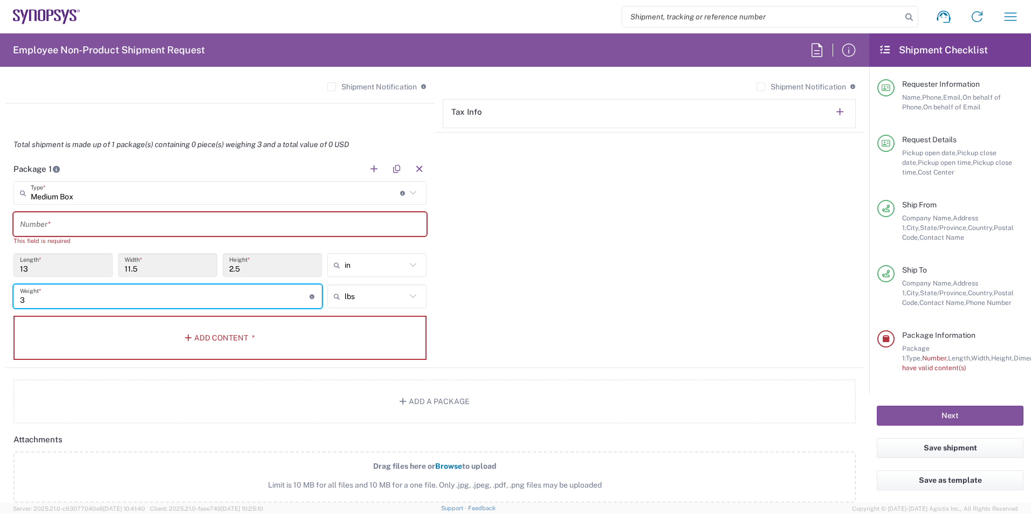
type input "3"
click at [75, 222] on input "text" at bounding box center [220, 224] width 400 height 19
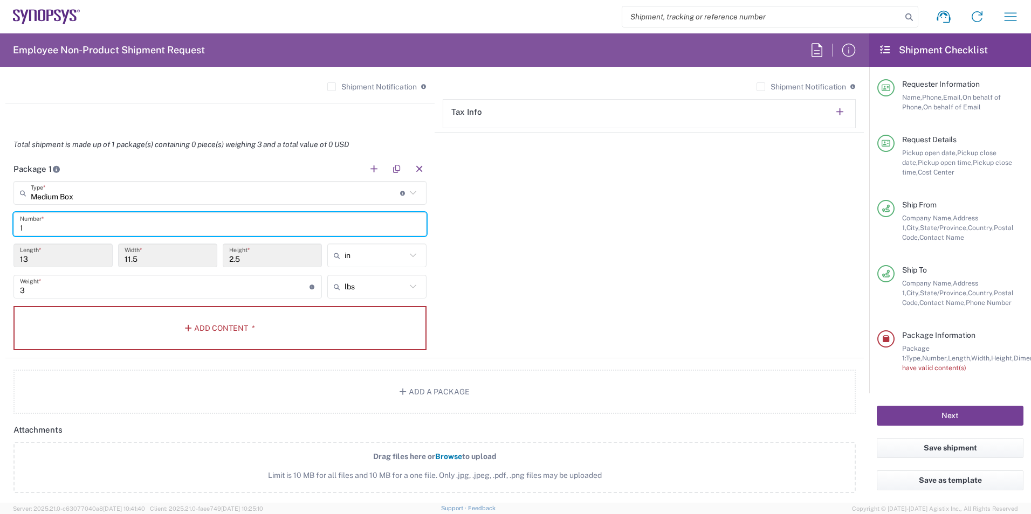
type input "1"
click at [947, 410] on button "Next" at bounding box center [950, 416] width 147 height 20
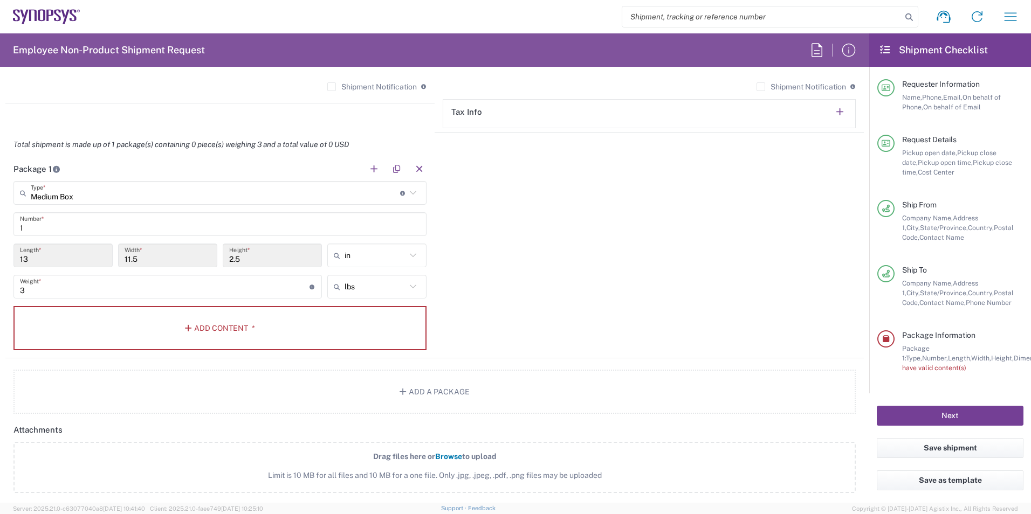
scroll to position [2, 0]
click at [209, 335] on button "Add Content *" at bounding box center [219, 328] width 413 height 44
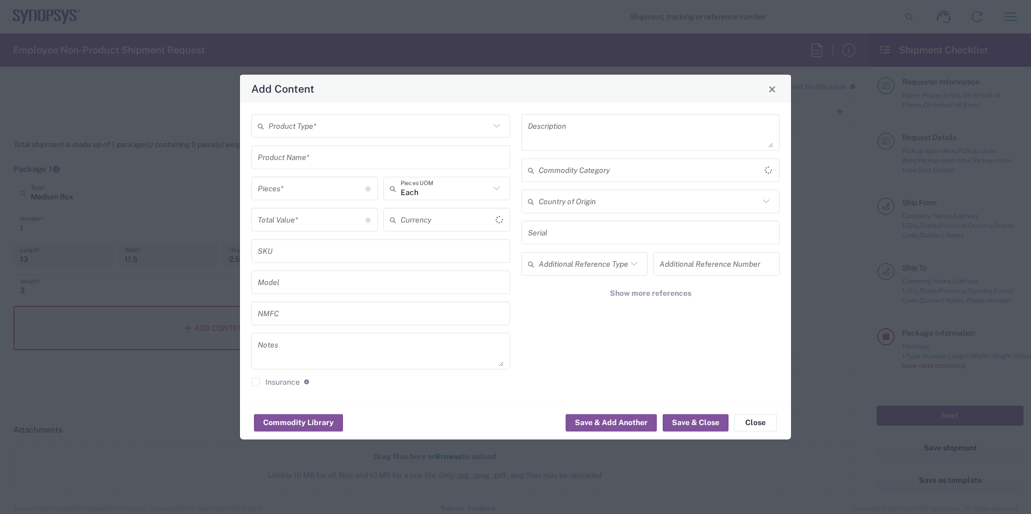
type input "US Dollar"
click at [334, 127] on input "text" at bounding box center [379, 125] width 221 height 19
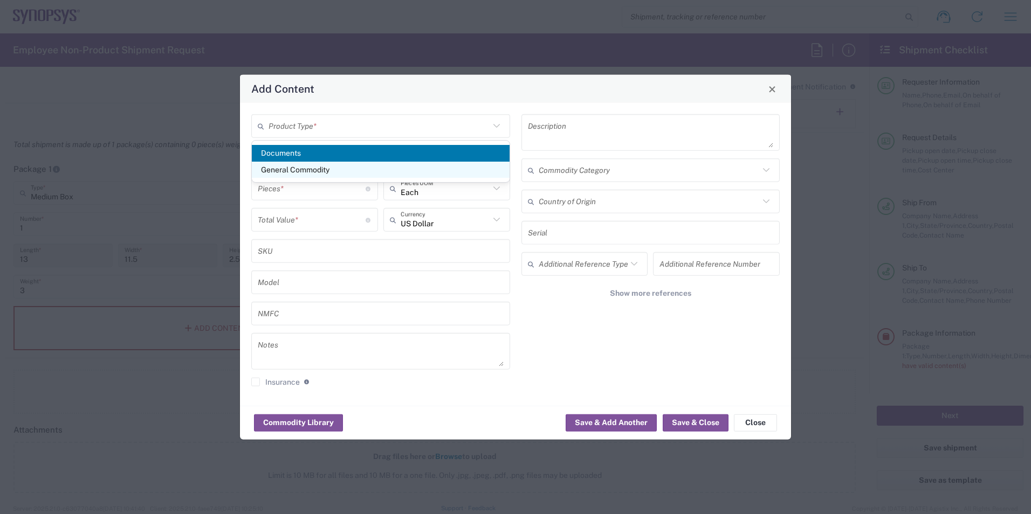
click at [332, 169] on span "General Commodity" at bounding box center [381, 170] width 258 height 17
type input "General Commodity"
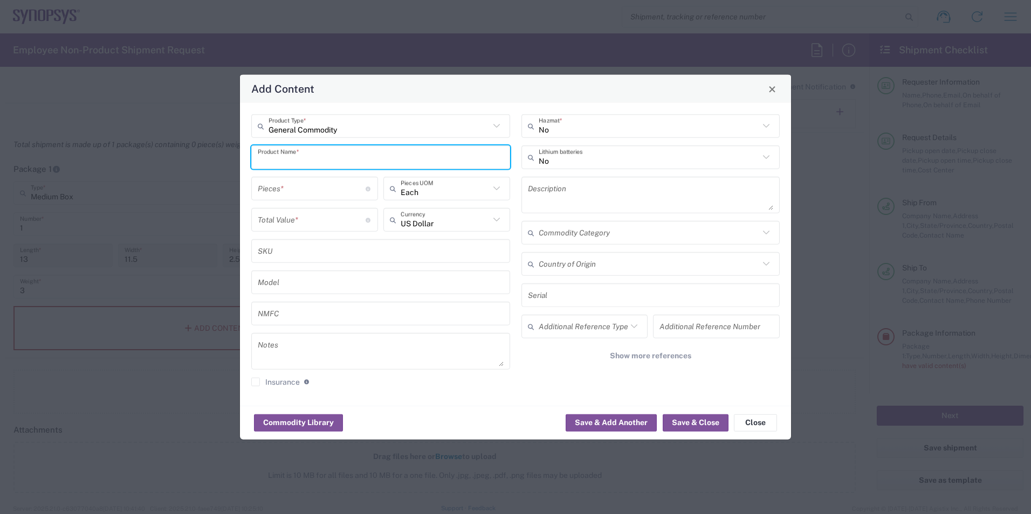
click at [338, 159] on input "text" at bounding box center [381, 157] width 246 height 19
type input "hard drive"
drag, startPoint x: 696, startPoint y: 425, endPoint x: 648, endPoint y: 381, distance: 65.3
click at [696, 424] on button "Save & Close" at bounding box center [696, 422] width 66 height 17
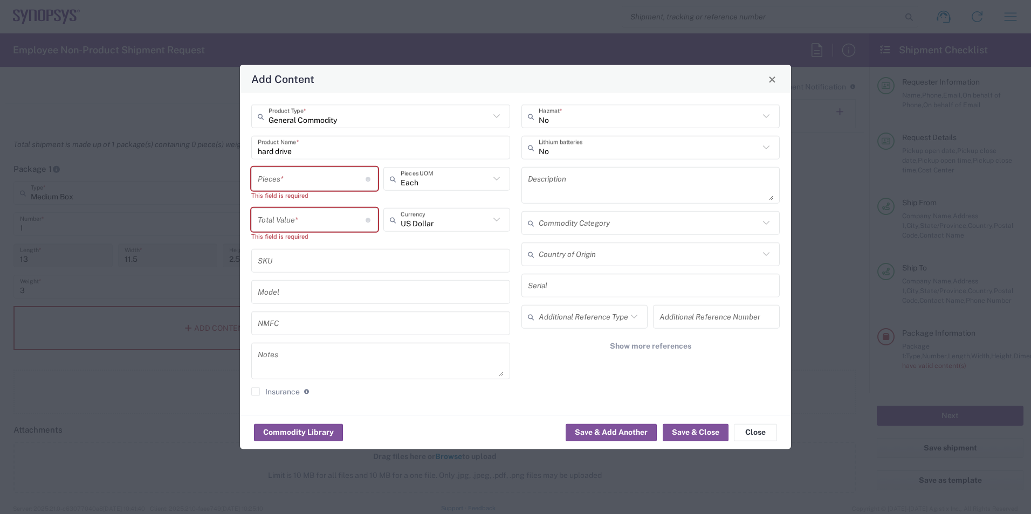
click at [318, 177] on input "number" at bounding box center [312, 178] width 108 height 19
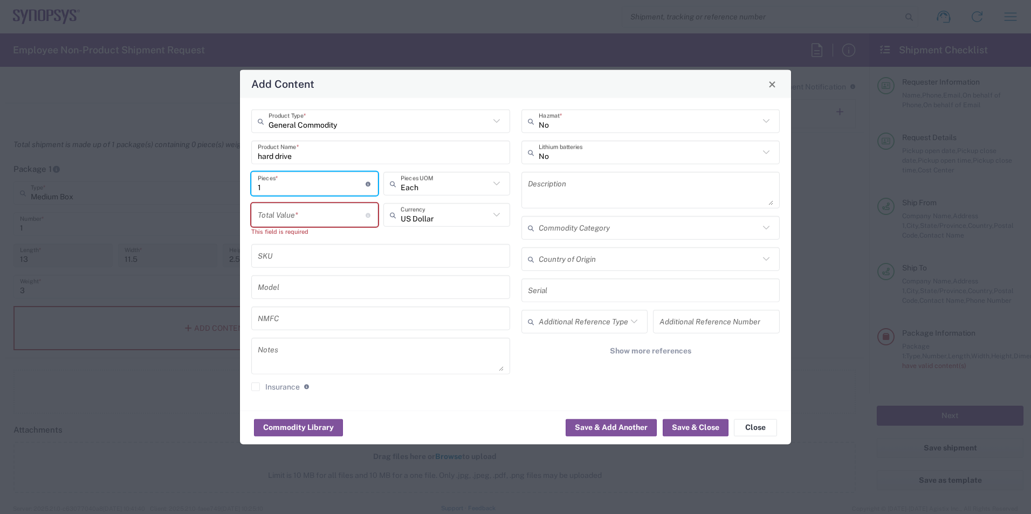
type input "1"
click at [303, 215] on input "number" at bounding box center [312, 214] width 108 height 19
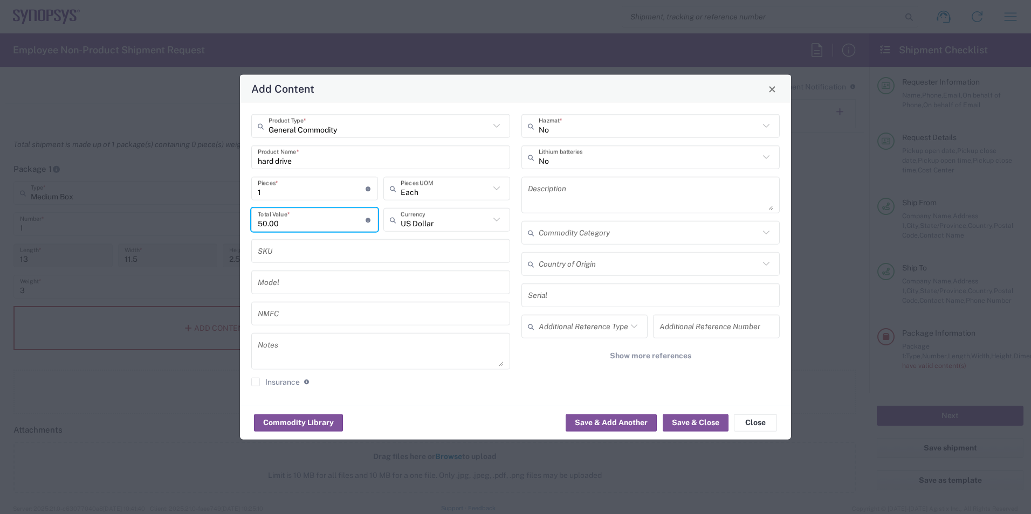
type input "50.00"
click at [697, 428] on button "Save & Close" at bounding box center [696, 422] width 66 height 17
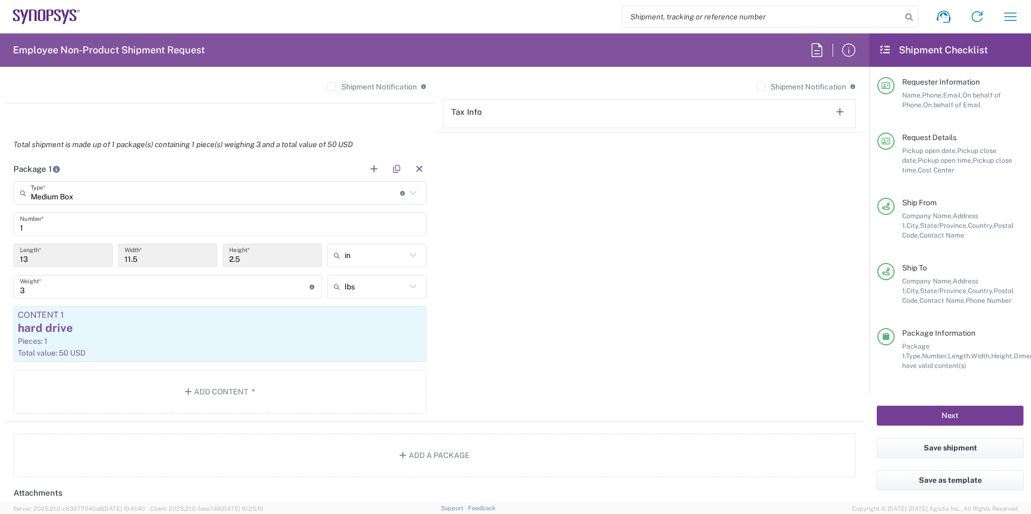
click at [926, 415] on button "Next" at bounding box center [950, 416] width 147 height 20
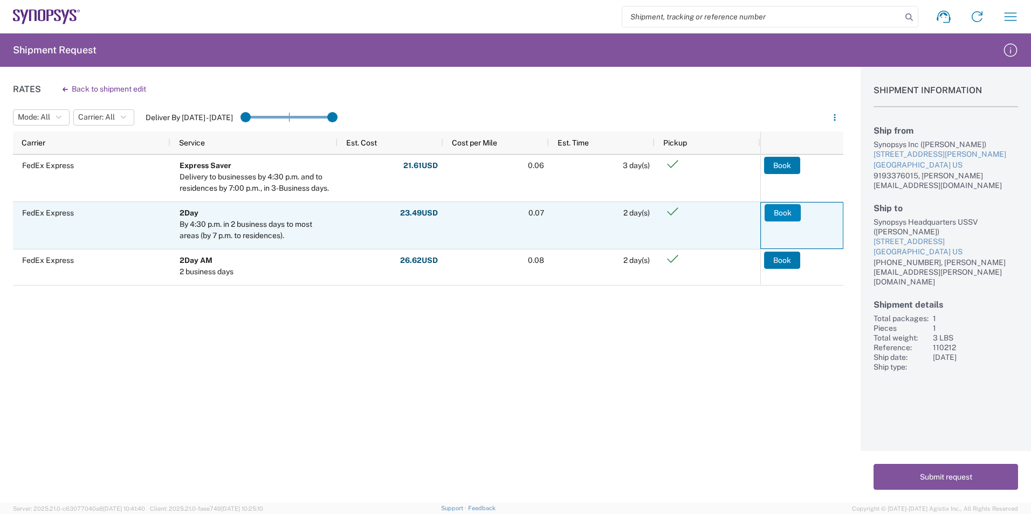
click at [778, 214] on button "Book" at bounding box center [783, 212] width 36 height 17
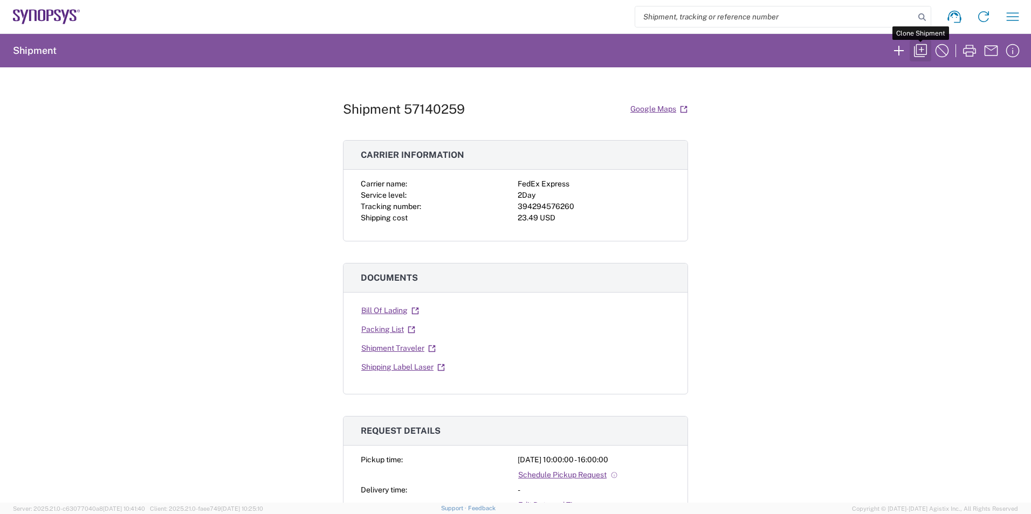
click at [924, 50] on icon "button" at bounding box center [920, 50] width 17 height 17
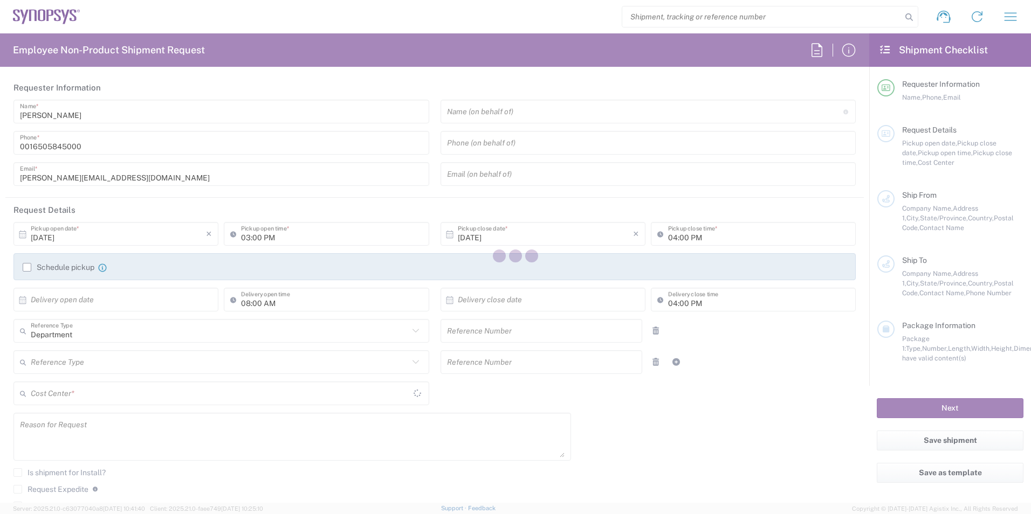
type input "[PERSON_NAME]"
type input "9193376015"
type input "[PERSON_NAME][EMAIL_ADDRESS][DOMAIN_NAME]"
type input "[DATE]"
type input "10:00 AM"
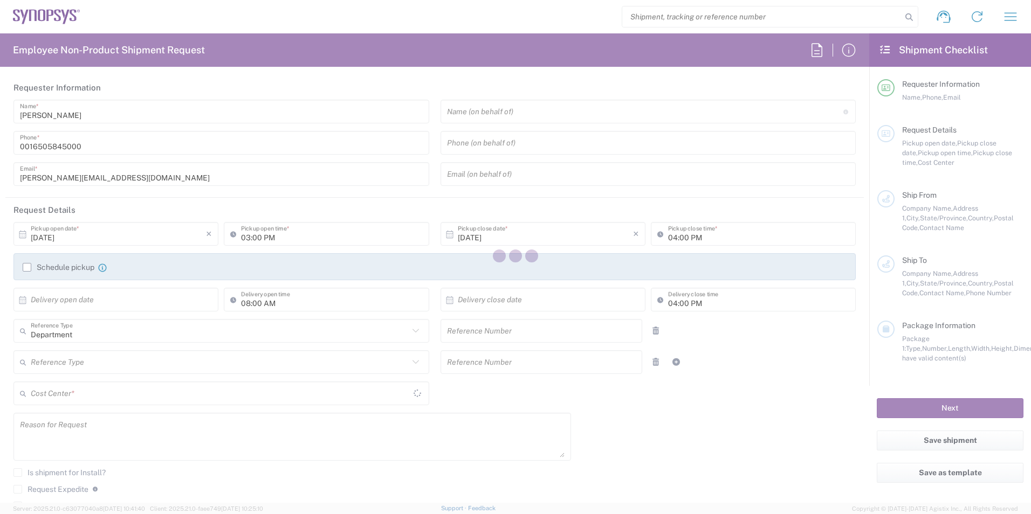
type input "[DATE]"
type input "110212"
type textarea "shipping hard drive back to [PERSON_NAME] in MV"
type textarea "[PERSON_NAME][EMAIL_ADDRESS][DOMAIN_NAME]"
type input "[GEOGRAPHIC_DATA] US8K"
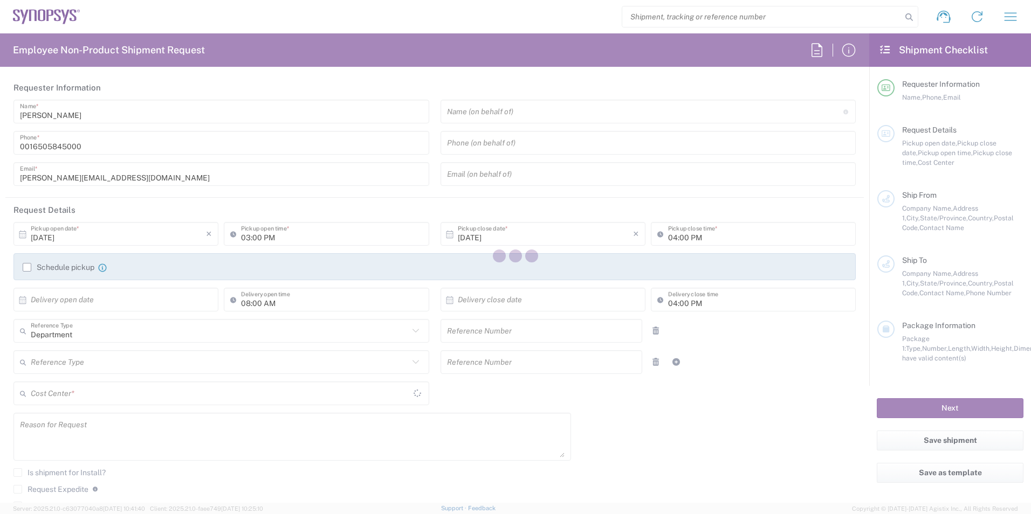
type input "Synopsys Inc"
type input "[STREET_ADDRESS][PERSON_NAME]"
type input "Suite 400"
type input "[GEOGRAPHIC_DATA]"
type input "[US_STATE]"
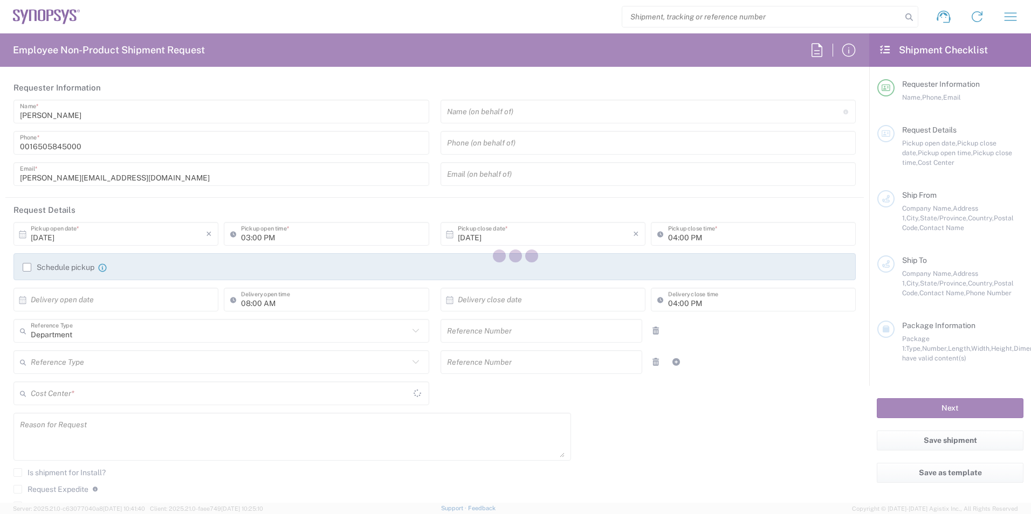
type input "91101"
type input "[PERSON_NAME]"
type input "9193376015"
type input "[PERSON_NAME][EMAIL_ADDRESS][DOMAIN_NAME]"
type input "Synopsys Headquarters USSV"
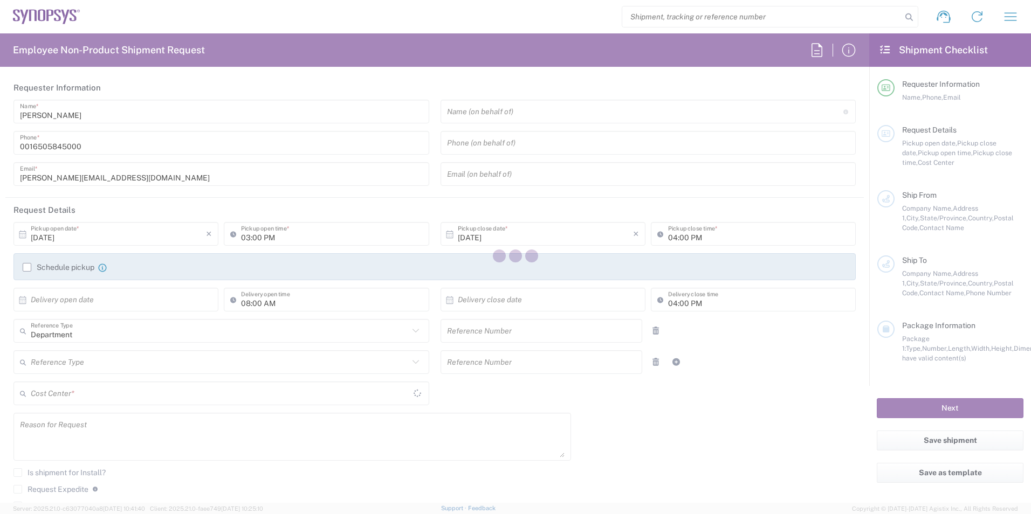
type input "[STREET_ADDRESS]"
type input "Building 8"
type input "Sunnyvale"
type input "[US_STATE]"
type input "94085"
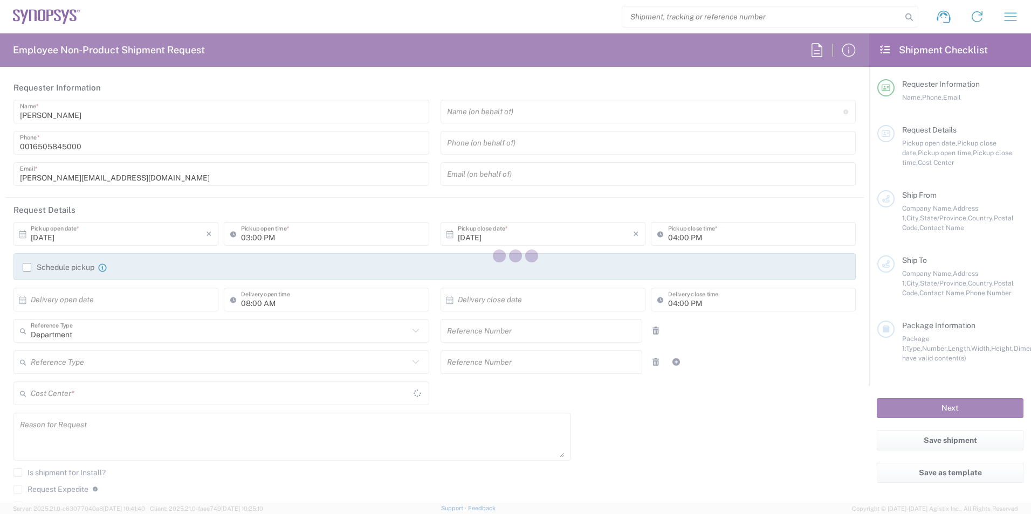
type input "[PERSON_NAME]"
type input "[PHONE_NUMBER]"
type input "[PERSON_NAME][EMAIL_ADDRESS][PERSON_NAME][DOMAIN_NAME]"
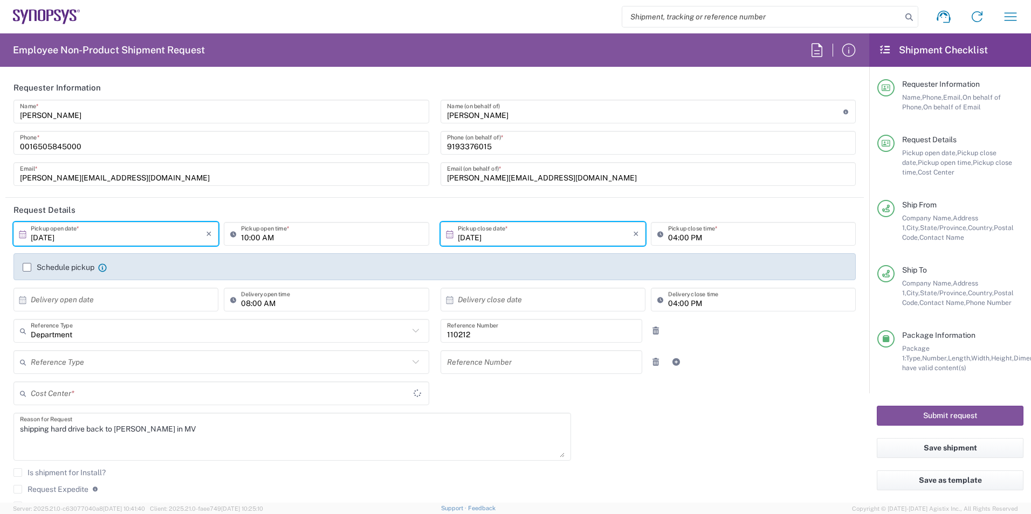
type input "US01, FAC, Marlbro F 110212"
type input "Medium Box"
click at [97, 237] on input "[DATE]" at bounding box center [118, 234] width 175 height 19
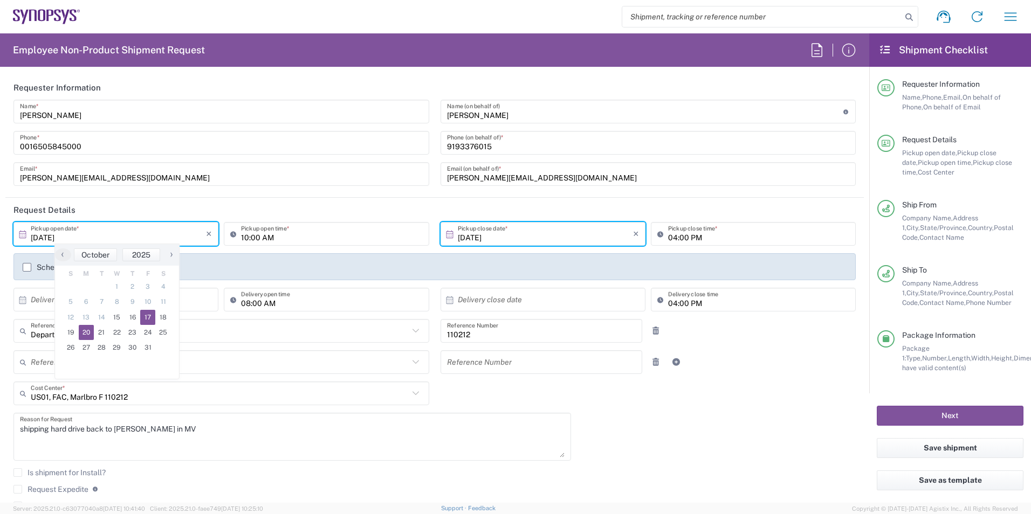
click at [91, 329] on span "20" at bounding box center [87, 332] width 16 height 15
type input "[DATE]"
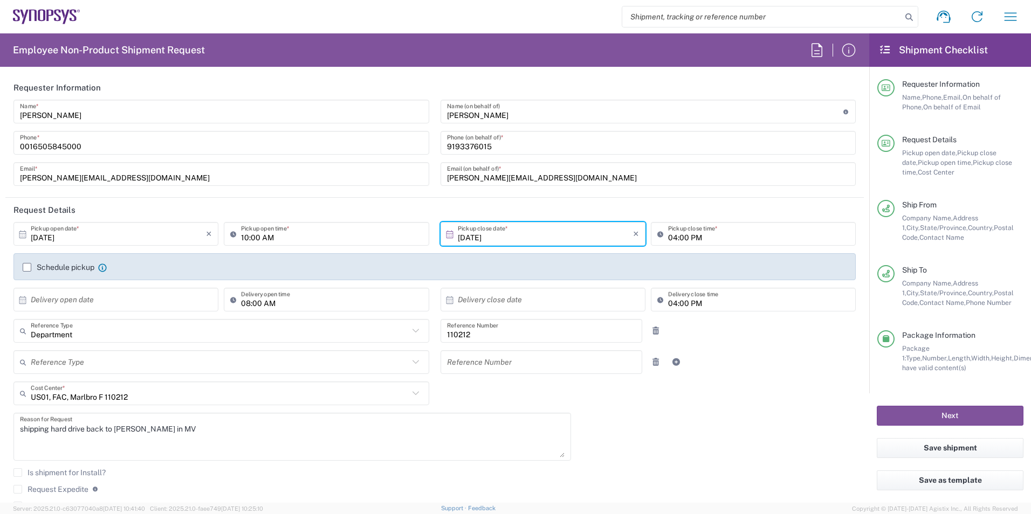
click at [492, 114] on input "[PERSON_NAME]" at bounding box center [645, 111] width 396 height 19
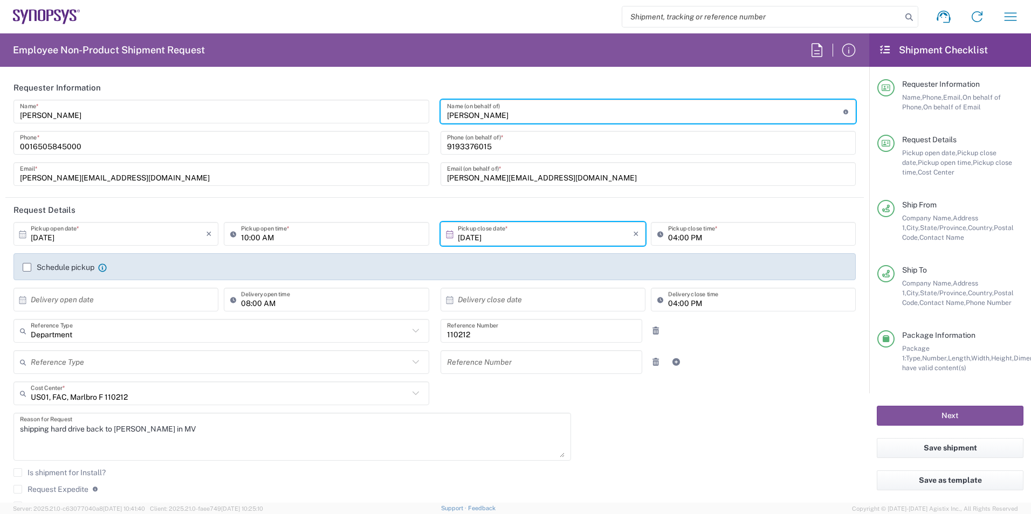
drag, startPoint x: 493, startPoint y: 114, endPoint x: 422, endPoint y: 122, distance: 72.1
click at [422, 122] on div "[PERSON_NAME] Name * [PHONE_NUMBER] Phone * [PERSON_NAME][EMAIL_ADDRESS][DOMAIN…" at bounding box center [435, 147] width 854 height 94
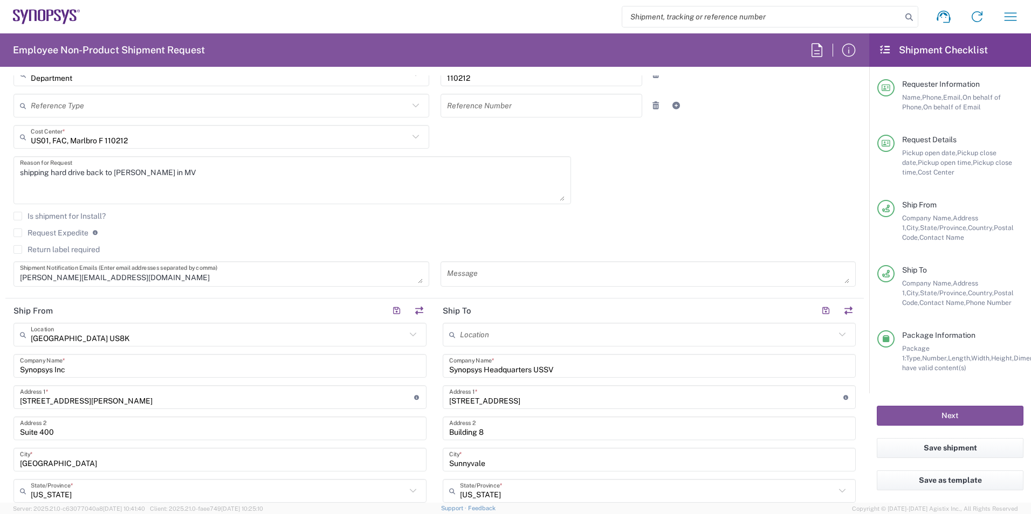
scroll to position [431, 0]
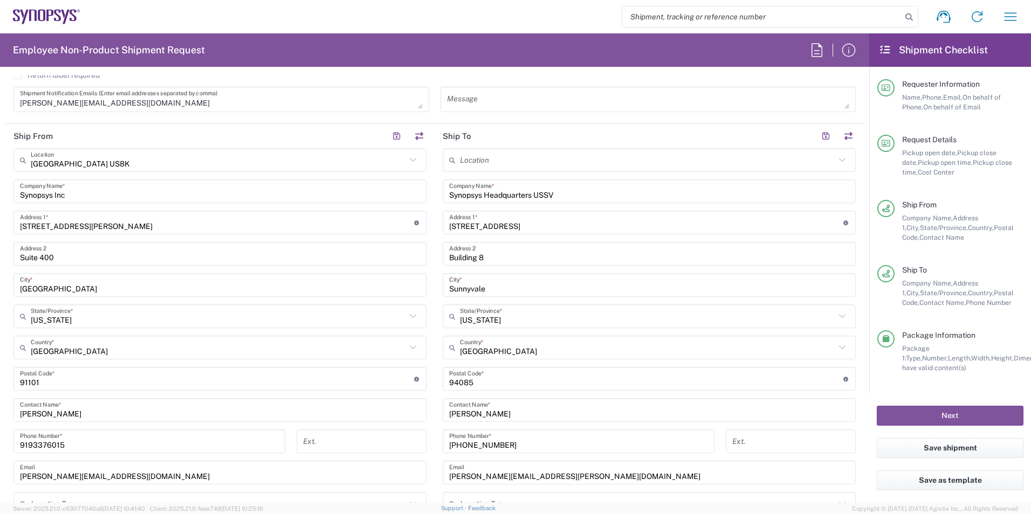
type input "[PERSON_NAME]"
click at [135, 160] on input "text" at bounding box center [218, 160] width 375 height 19
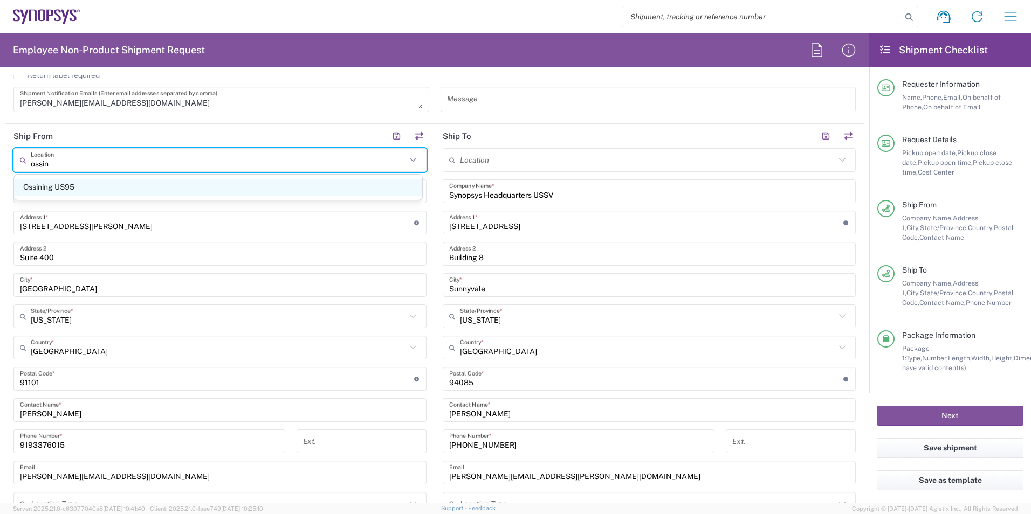
click at [134, 183] on span "Ossining US95" at bounding box center [218, 187] width 408 height 17
type input "Ossining US95"
type input "[STREET_ADDRESS]"
type input "Suite 101"
type input "Ossining"
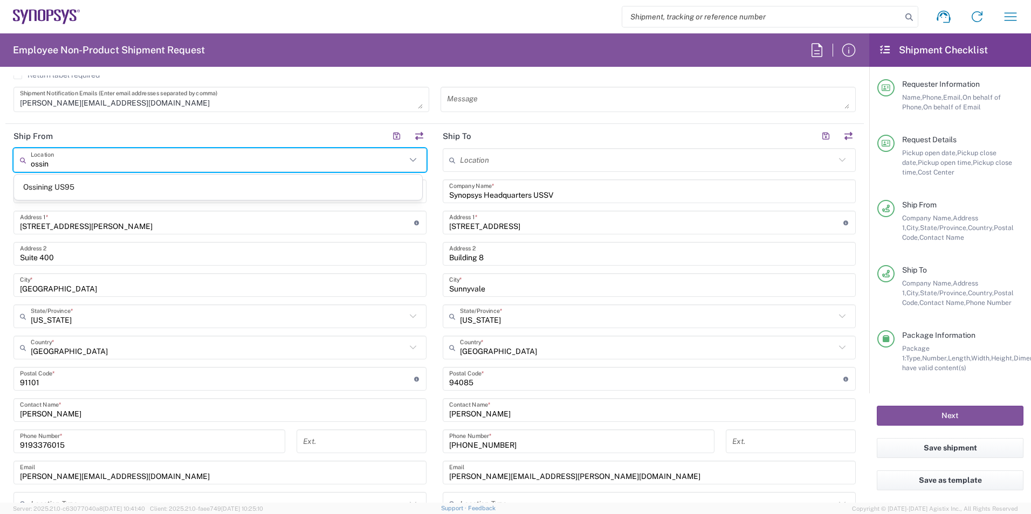
type input "[US_STATE]"
type input "10562"
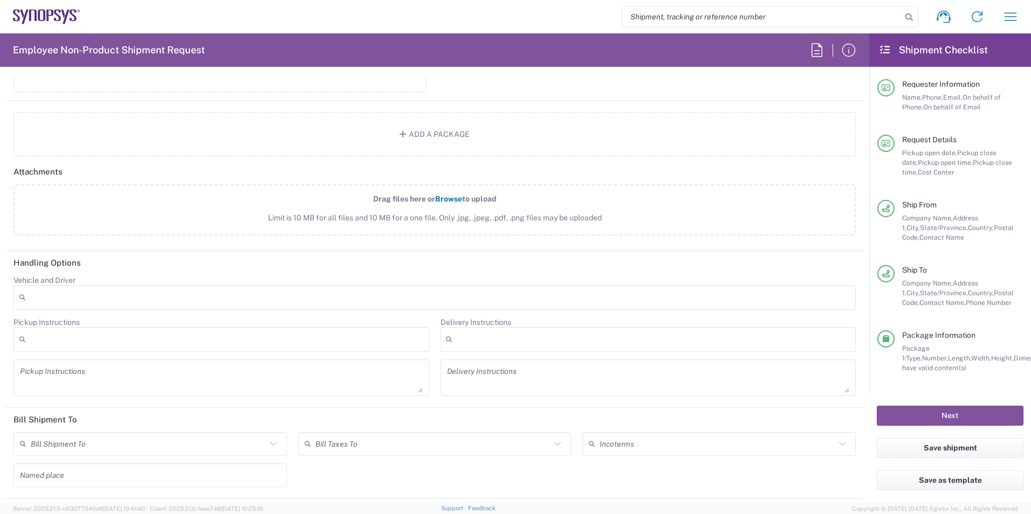
scroll to position [1291, 0]
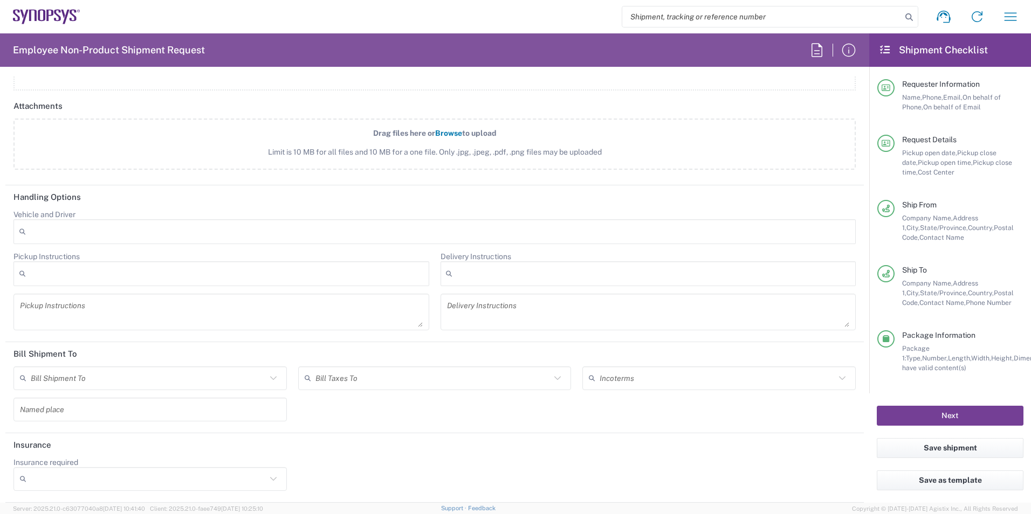
click at [948, 415] on button "Next" at bounding box center [950, 416] width 147 height 20
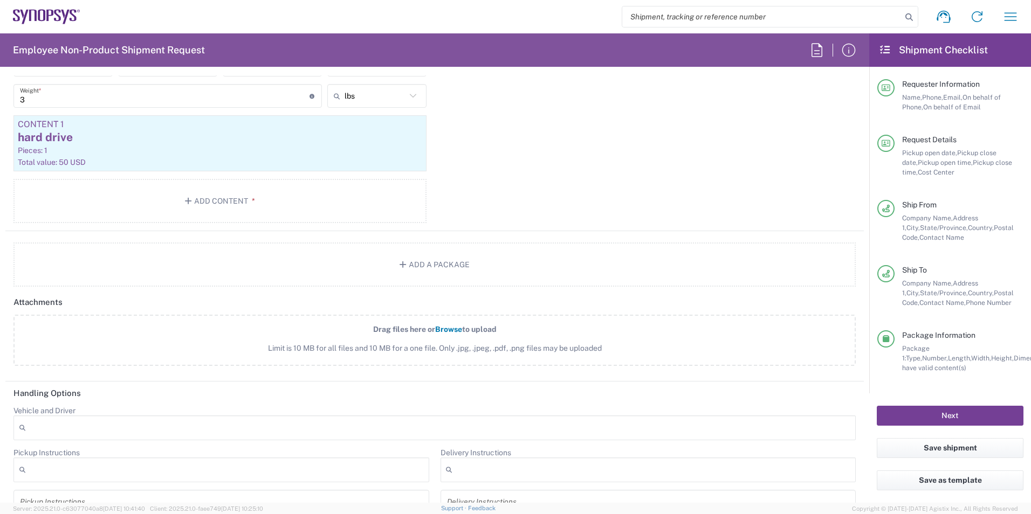
scroll to position [914, 0]
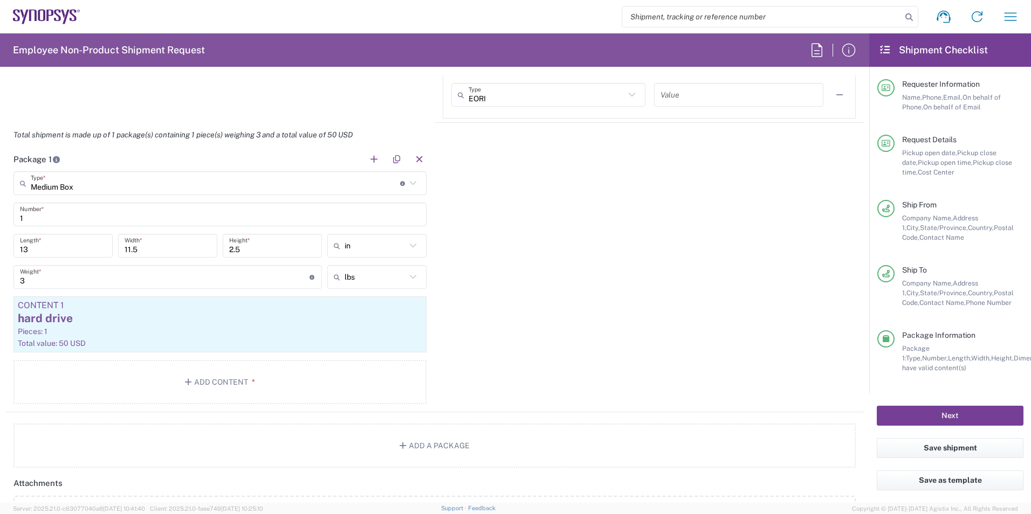
drag, startPoint x: 961, startPoint y: 417, endPoint x: 956, endPoint y: 410, distance: 9.3
click at [961, 417] on button "Next" at bounding box center [950, 416] width 147 height 20
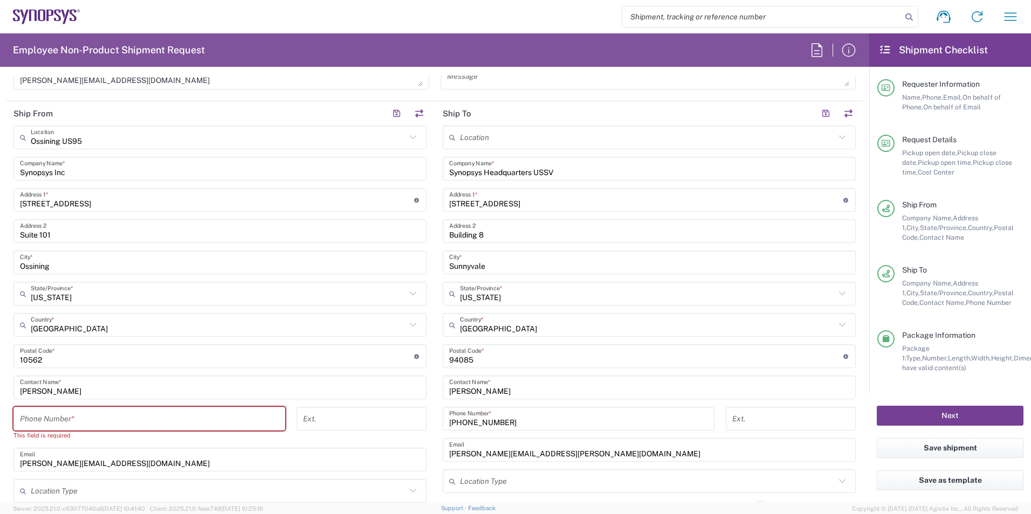
scroll to position [590, 0]
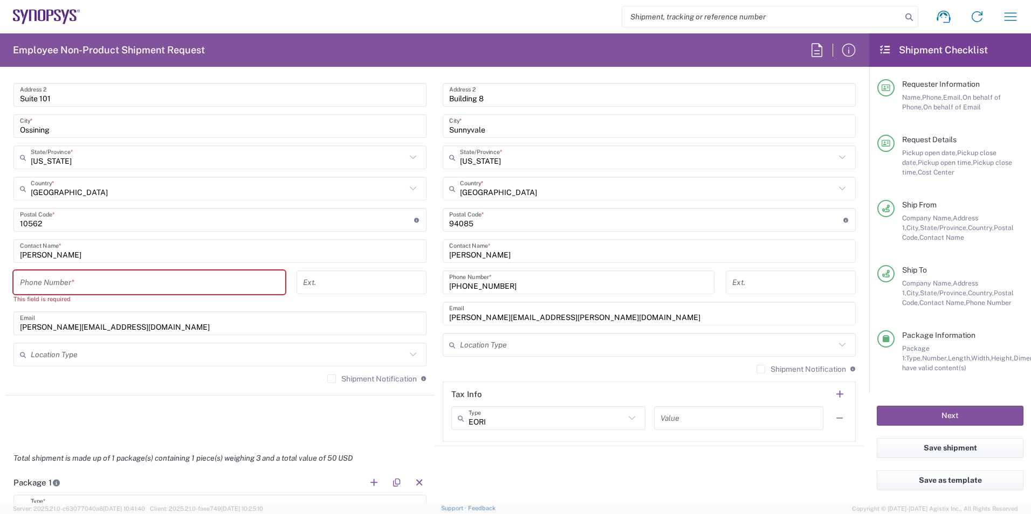
click at [76, 284] on input "tel" at bounding box center [149, 282] width 259 height 19
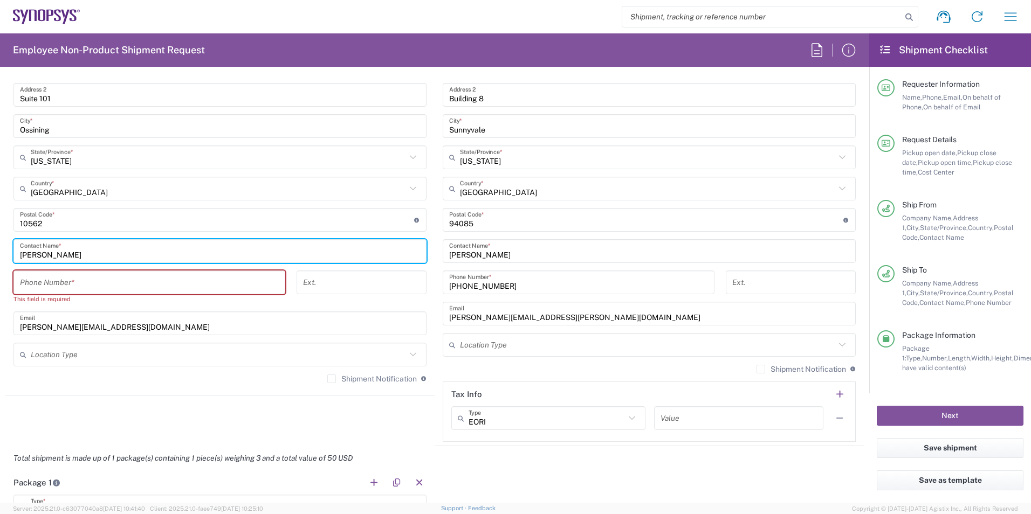
click at [77, 256] on input "[PERSON_NAME]" at bounding box center [220, 251] width 400 height 19
drag, startPoint x: 77, startPoint y: 254, endPoint x: -2, endPoint y: 253, distance: 79.3
click at [0, 253] on html "Shipment request Shipment tracking Employee non-product shipment request My shi…" at bounding box center [515, 257] width 1031 height 514
type input "[PERSON_NAME]"
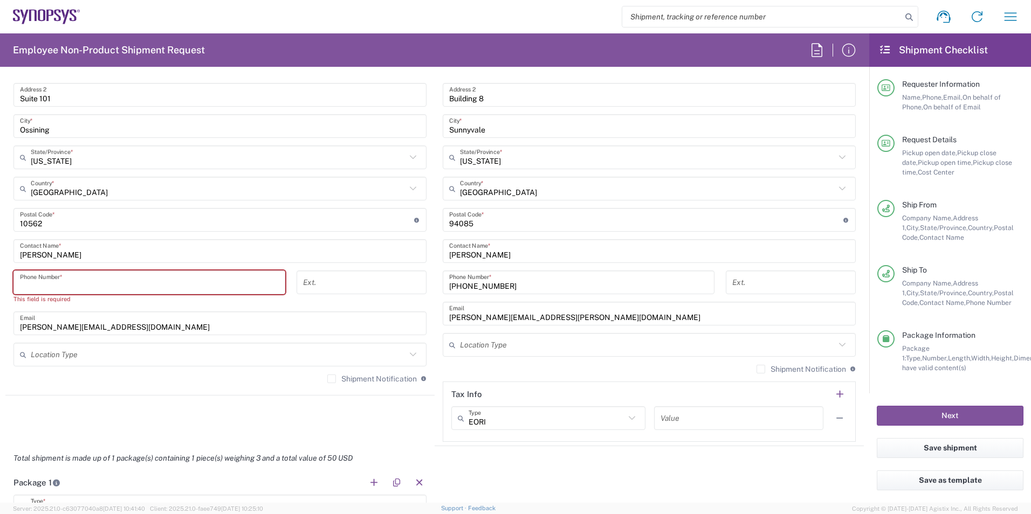
click at [44, 281] on input "tel" at bounding box center [149, 282] width 259 height 19
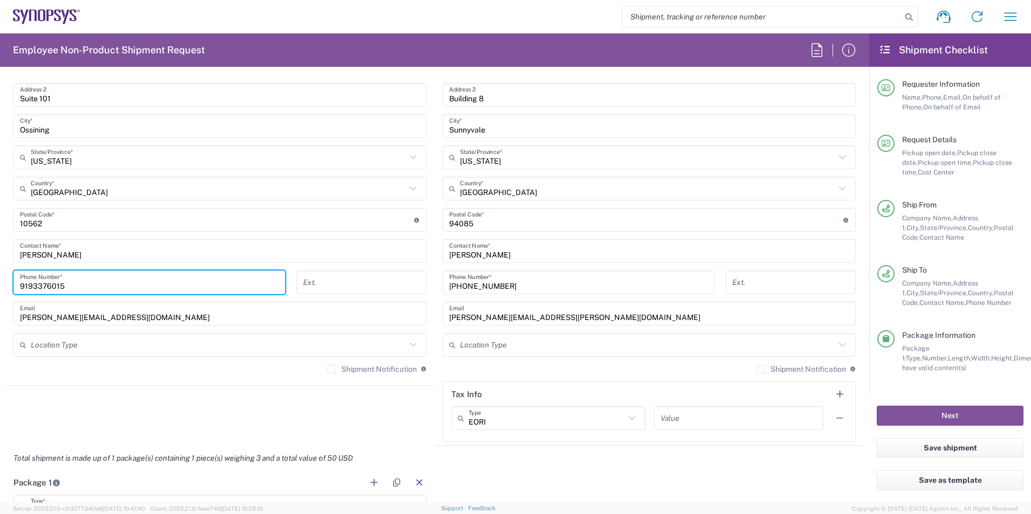
type input "9193376015"
click at [931, 405] on div "Next" at bounding box center [950, 416] width 162 height 45
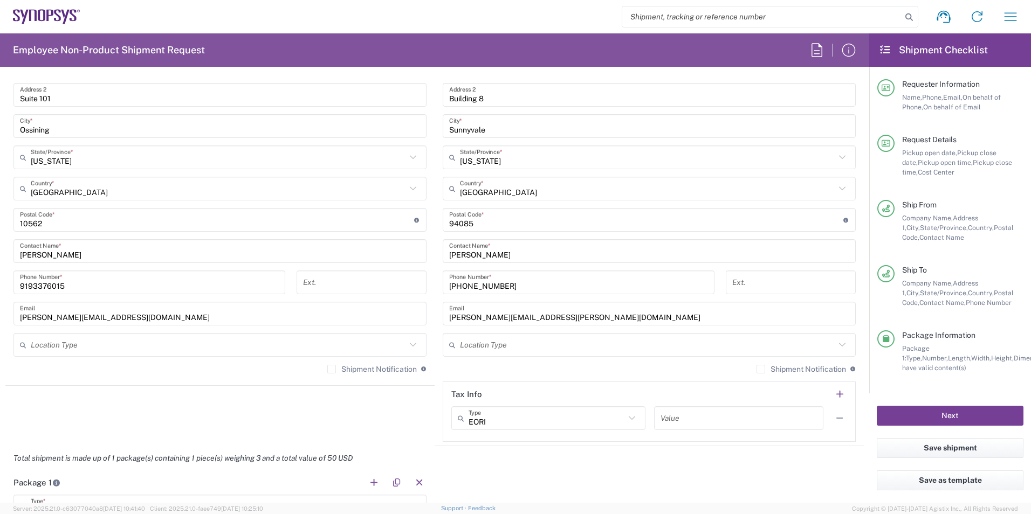
drag, startPoint x: 940, startPoint y: 416, endPoint x: 940, endPoint y: 421, distance: 5.4
click at [939, 416] on button "Next" at bounding box center [950, 416] width 147 height 20
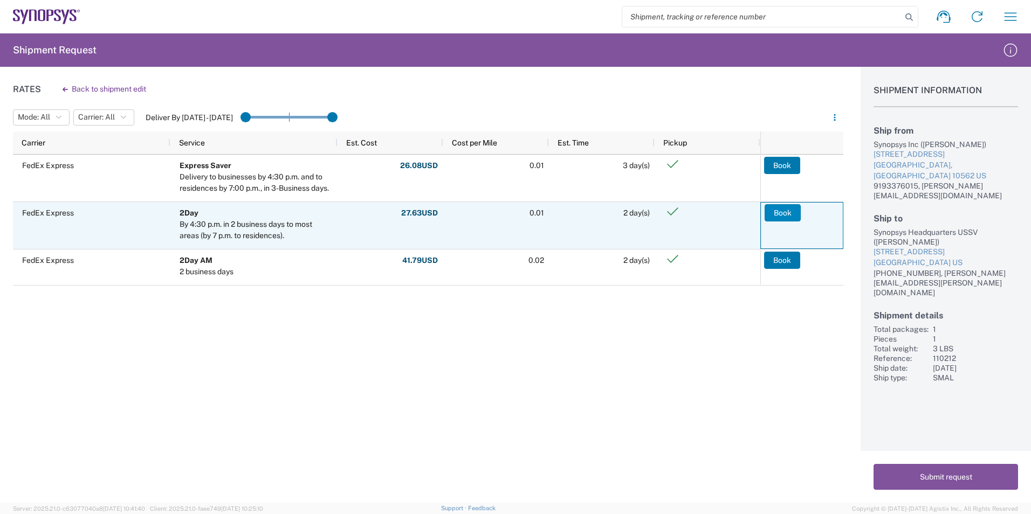
click at [782, 212] on button "Book" at bounding box center [783, 212] width 36 height 17
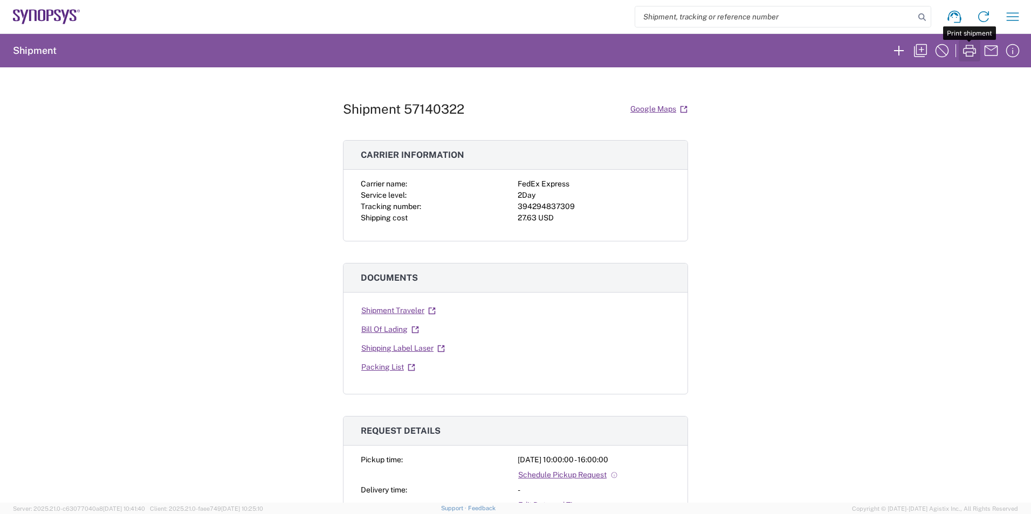
click at [973, 56] on icon "button" at bounding box center [969, 51] width 13 height 12
